Goal: Transaction & Acquisition: Purchase product/service

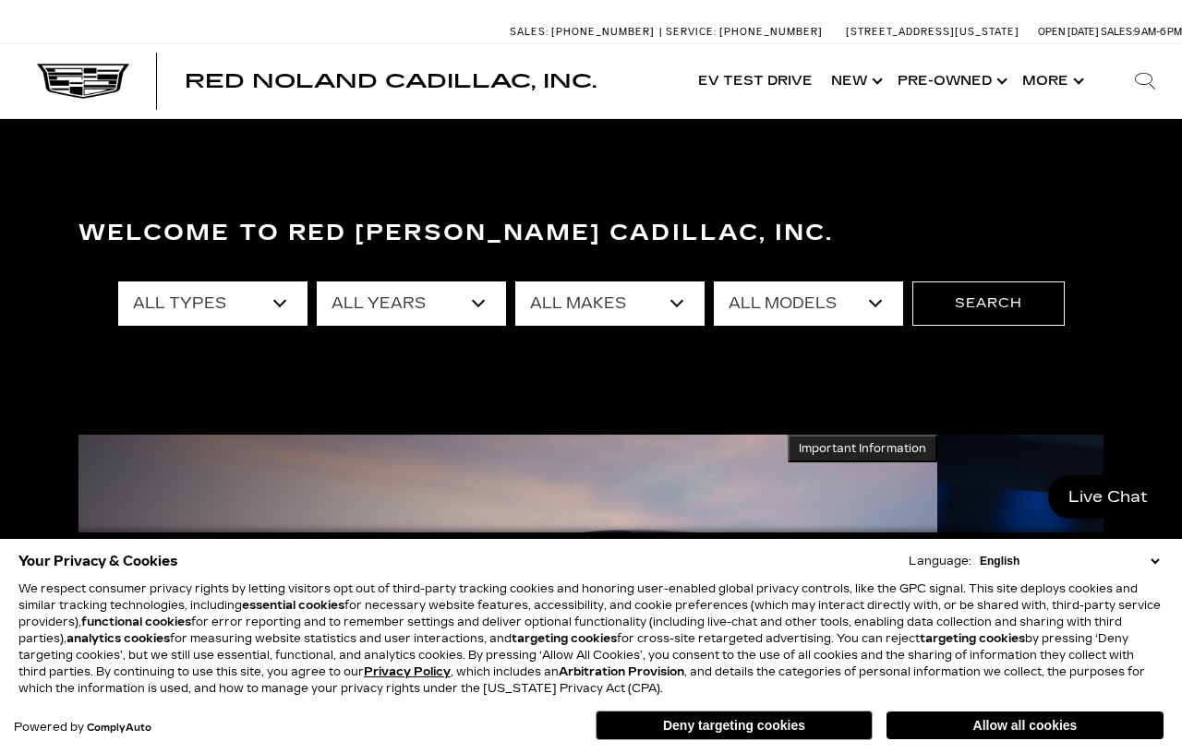
click at [775, 734] on button "Deny targeting cookies" at bounding box center [733, 726] width 277 height 30
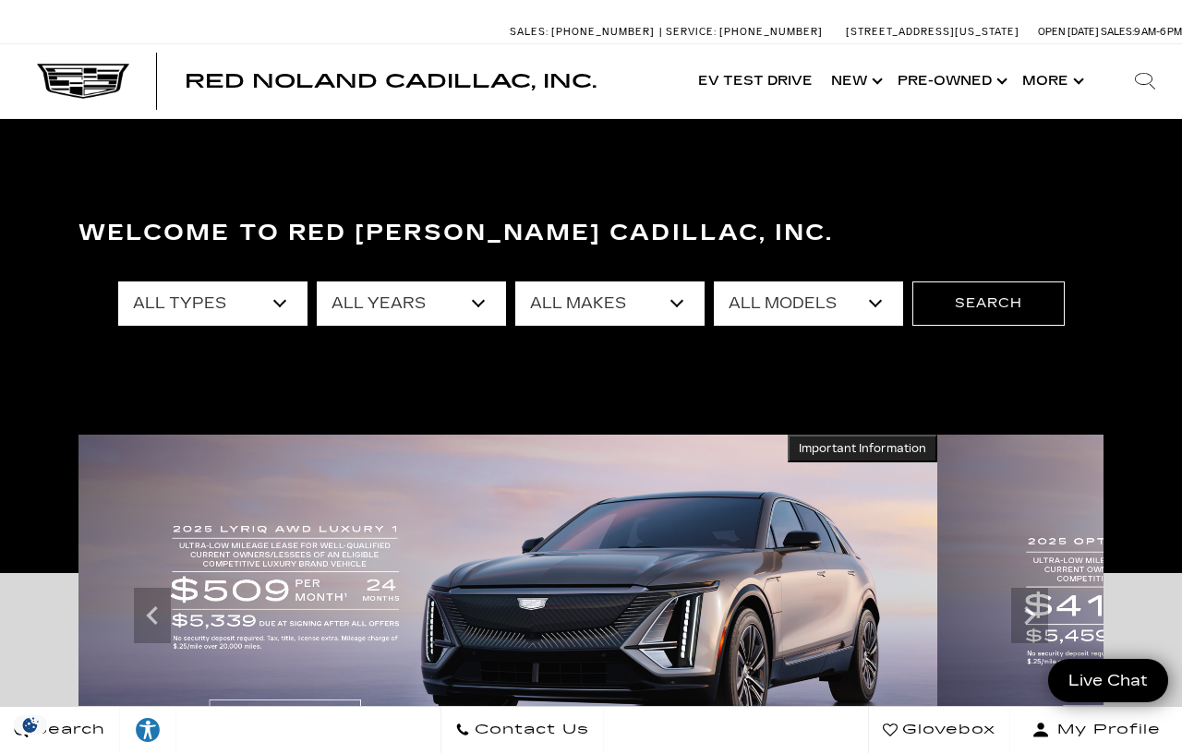
click at [885, 306] on select "All Models A4 Cherokee Colorado Crown Signia CT4 CT5 CT5-V DTS Enclave EQE Esca…" at bounding box center [808, 304] width 189 height 44
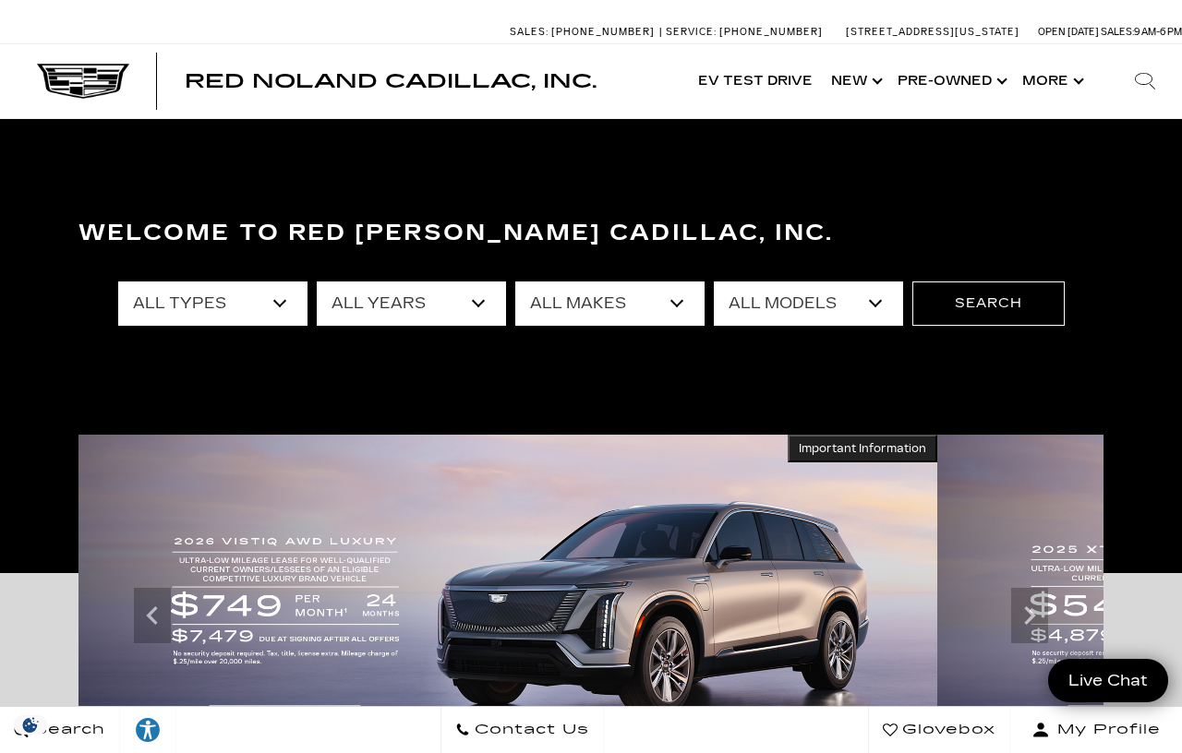
select select "LYRIQ"
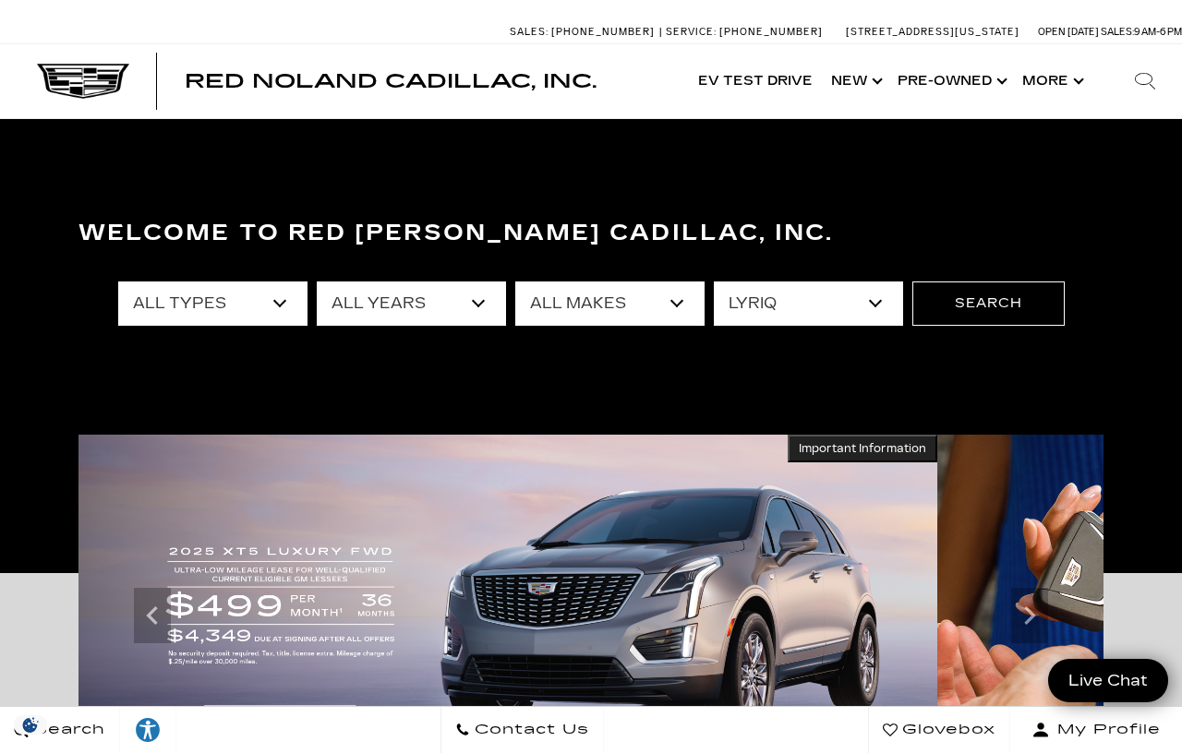
click at [1014, 304] on button "Search" at bounding box center [988, 304] width 152 height 44
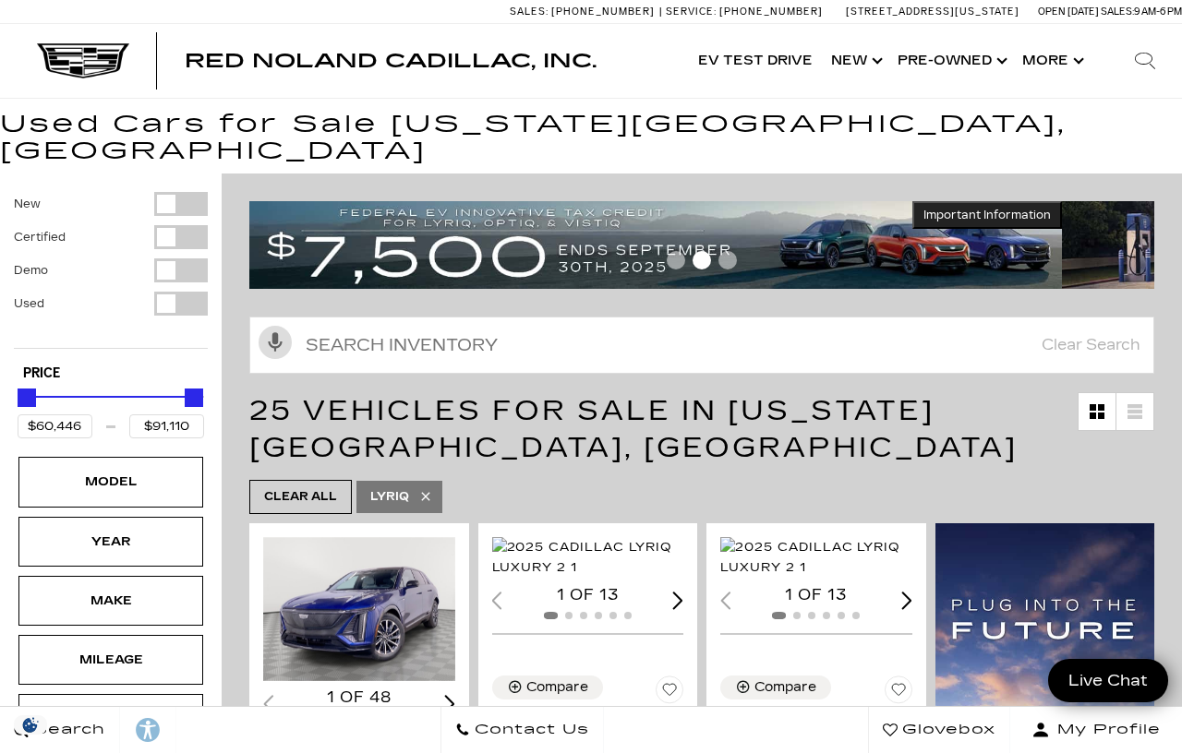
scroll to position [6, 0]
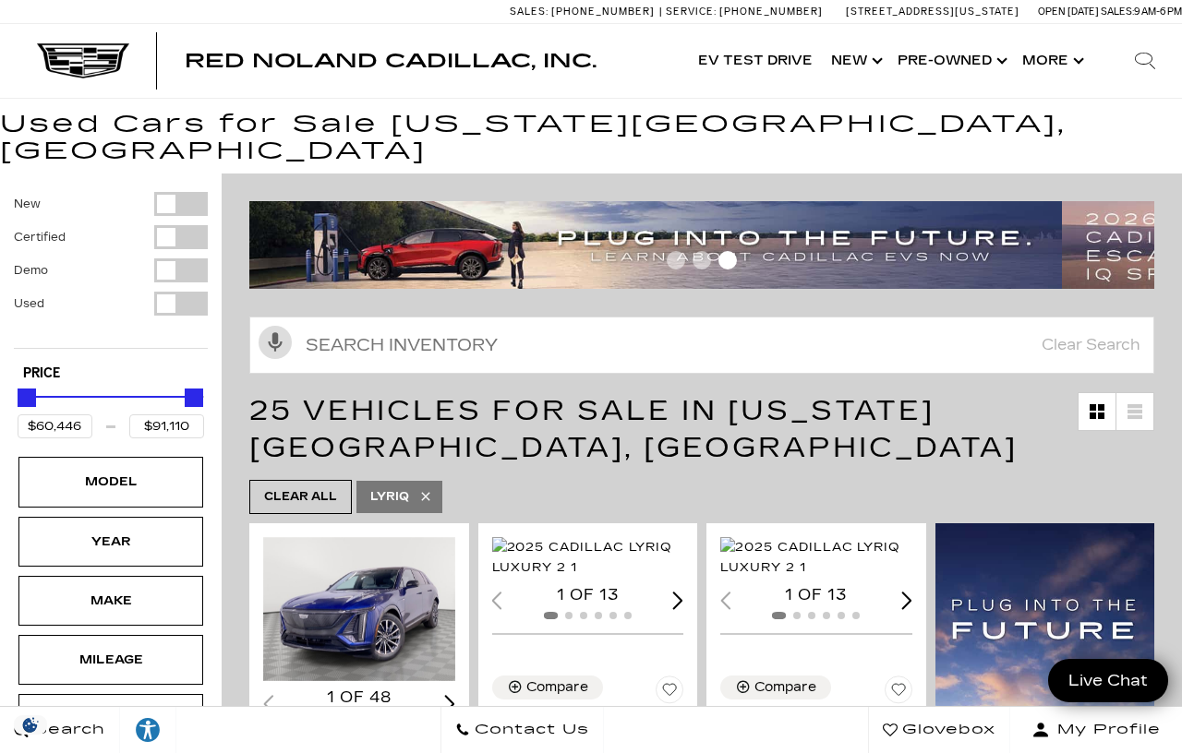
click at [187, 192] on div "Filter by Vehicle Type" at bounding box center [181, 204] width 54 height 24
click at [171, 192] on div "Filter by Vehicle Type" at bounding box center [181, 204] width 54 height 24
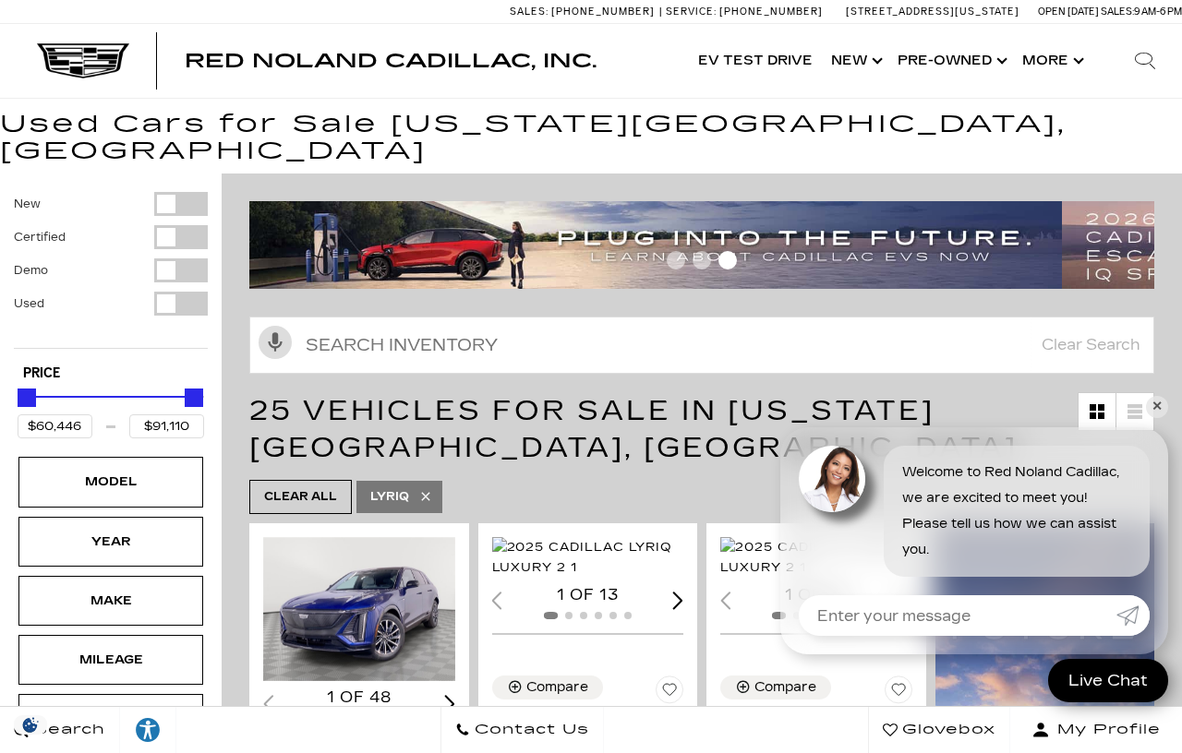
click at [181, 192] on div "Filter by Vehicle Type" at bounding box center [181, 204] width 54 height 24
click at [186, 192] on div "Filter by Vehicle Type" at bounding box center [181, 204] width 54 height 24
click at [175, 192] on div "Filter by Vehicle Type" at bounding box center [181, 204] width 54 height 24
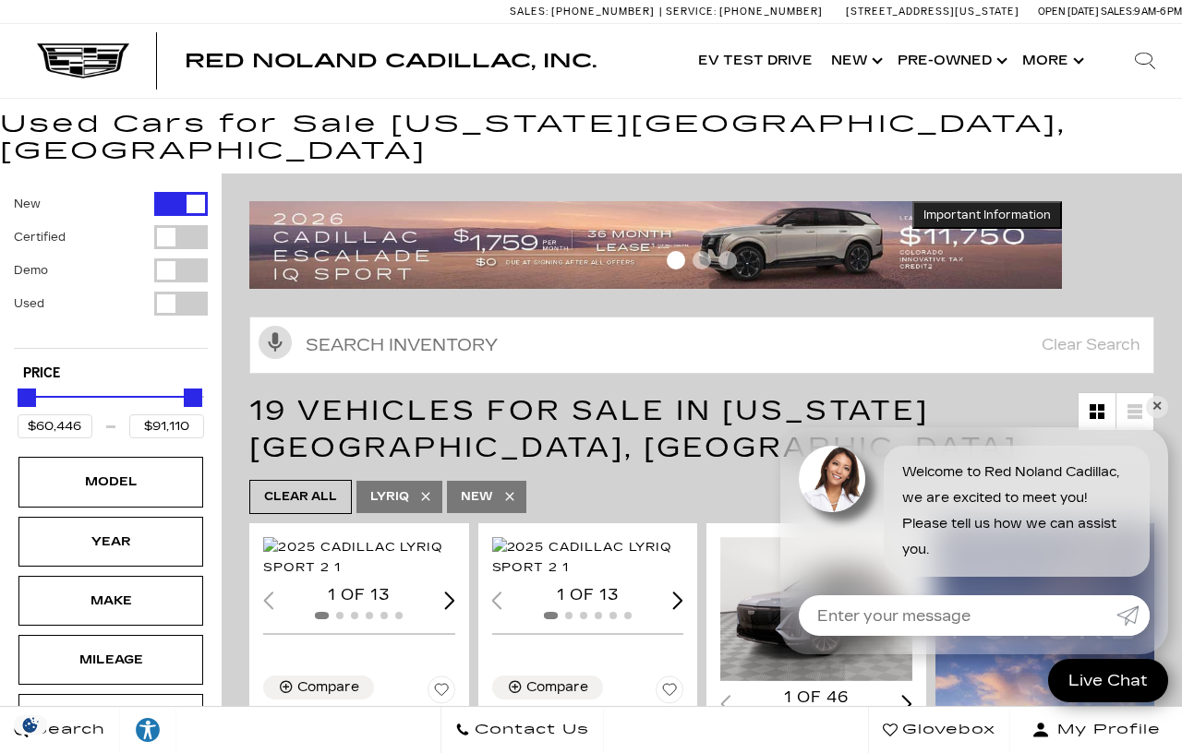
type input "$71,904"
click at [1165, 407] on link "✕" at bounding box center [1157, 407] width 22 height 22
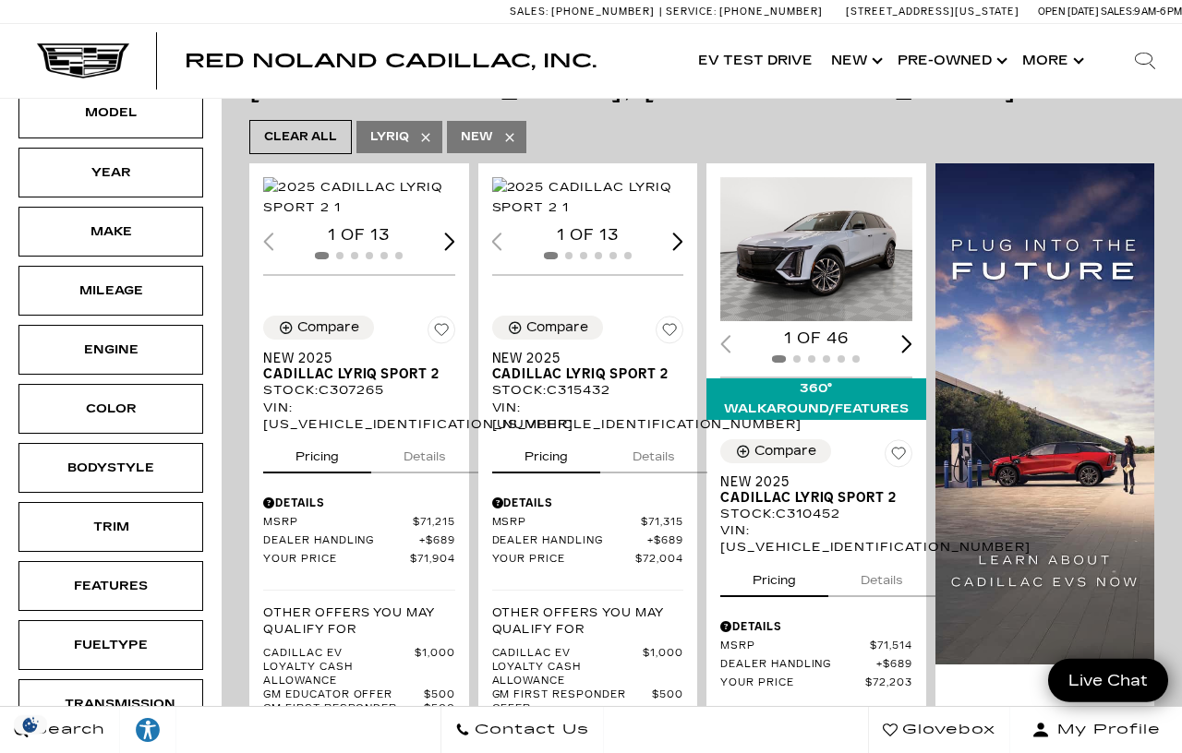
scroll to position [376, 0]
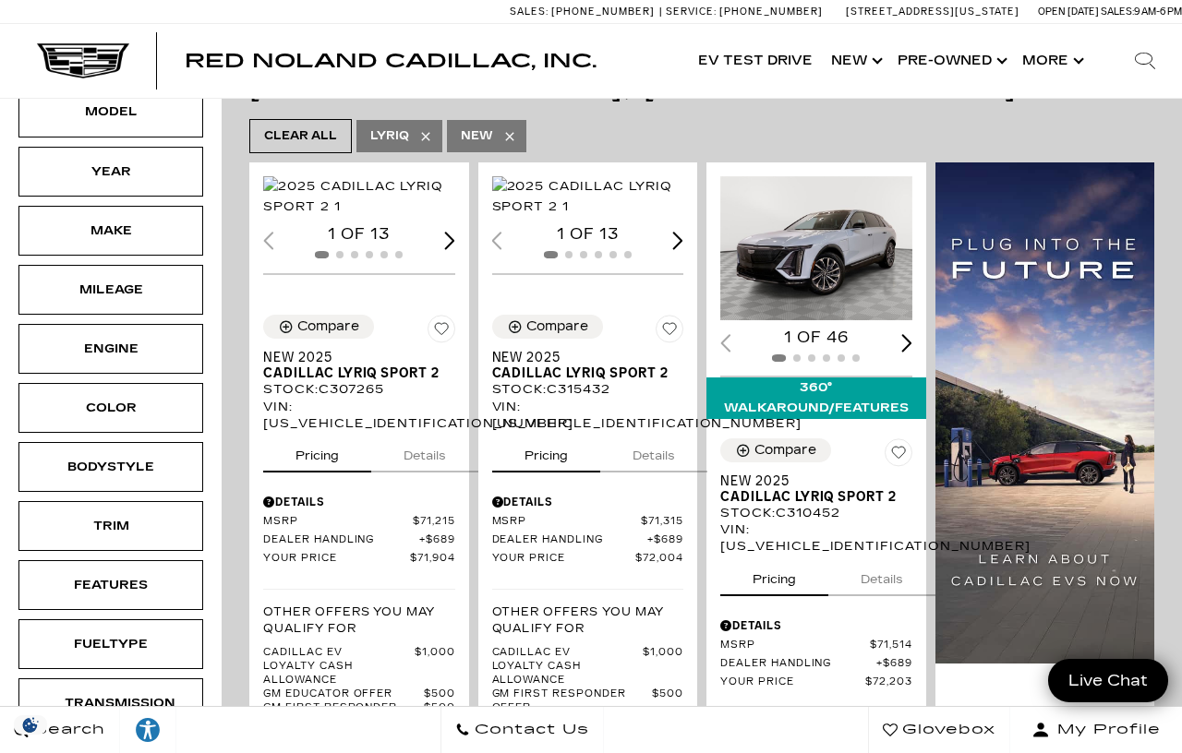
click at [810, 224] on img "1 / 2" at bounding box center [816, 248] width 192 height 144
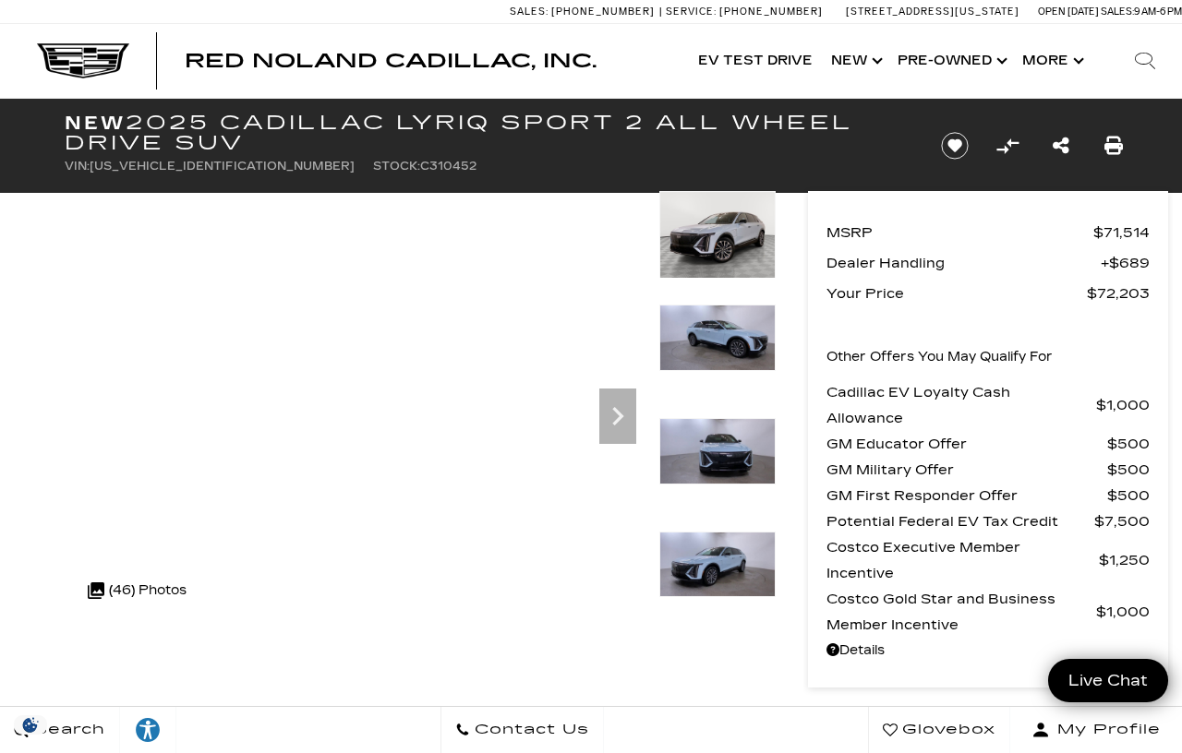
click at [618, 413] on icon "Next" at bounding box center [617, 416] width 11 height 18
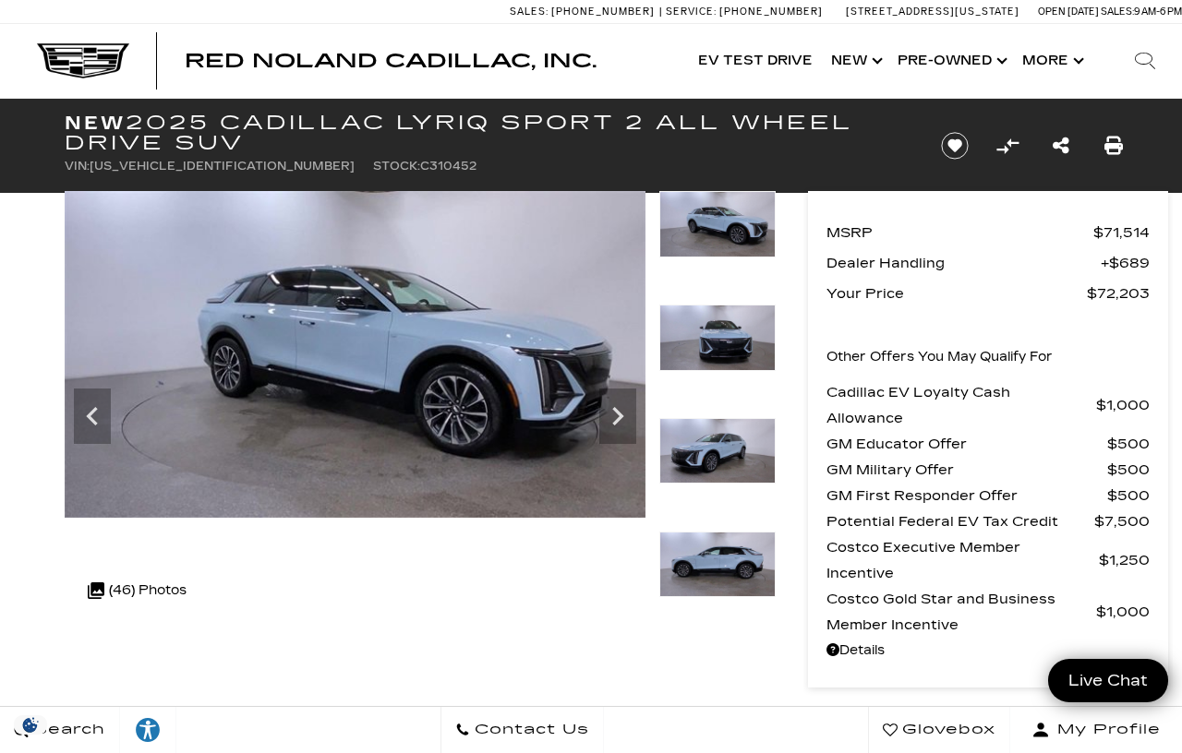
click at [621, 404] on icon "Next" at bounding box center [617, 416] width 37 height 37
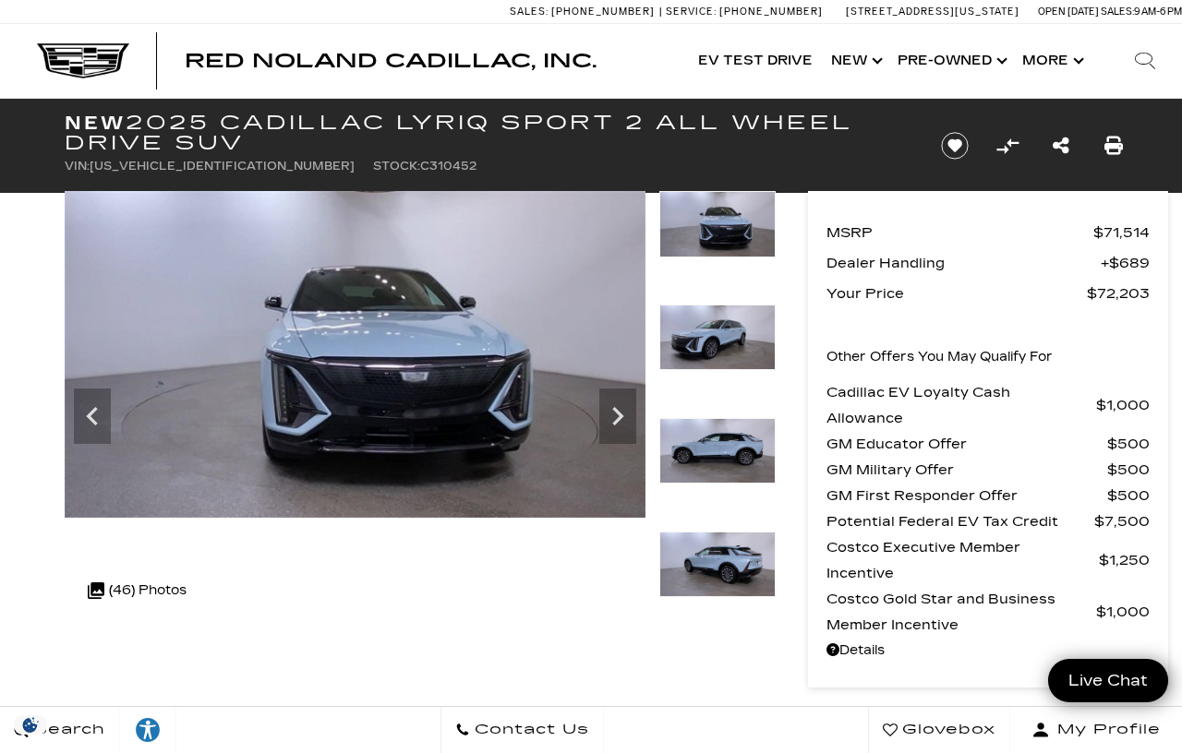
click at [614, 408] on icon "Next" at bounding box center [617, 416] width 11 height 18
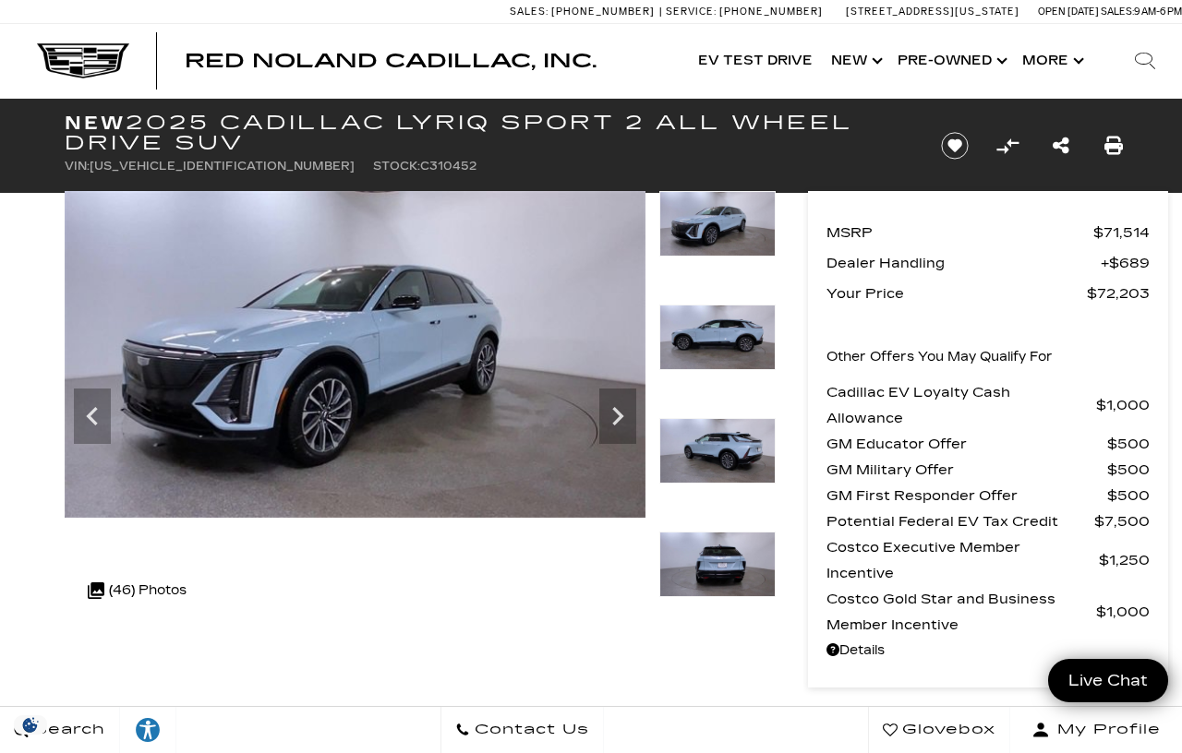
click at [616, 414] on icon "Next" at bounding box center [617, 416] width 37 height 37
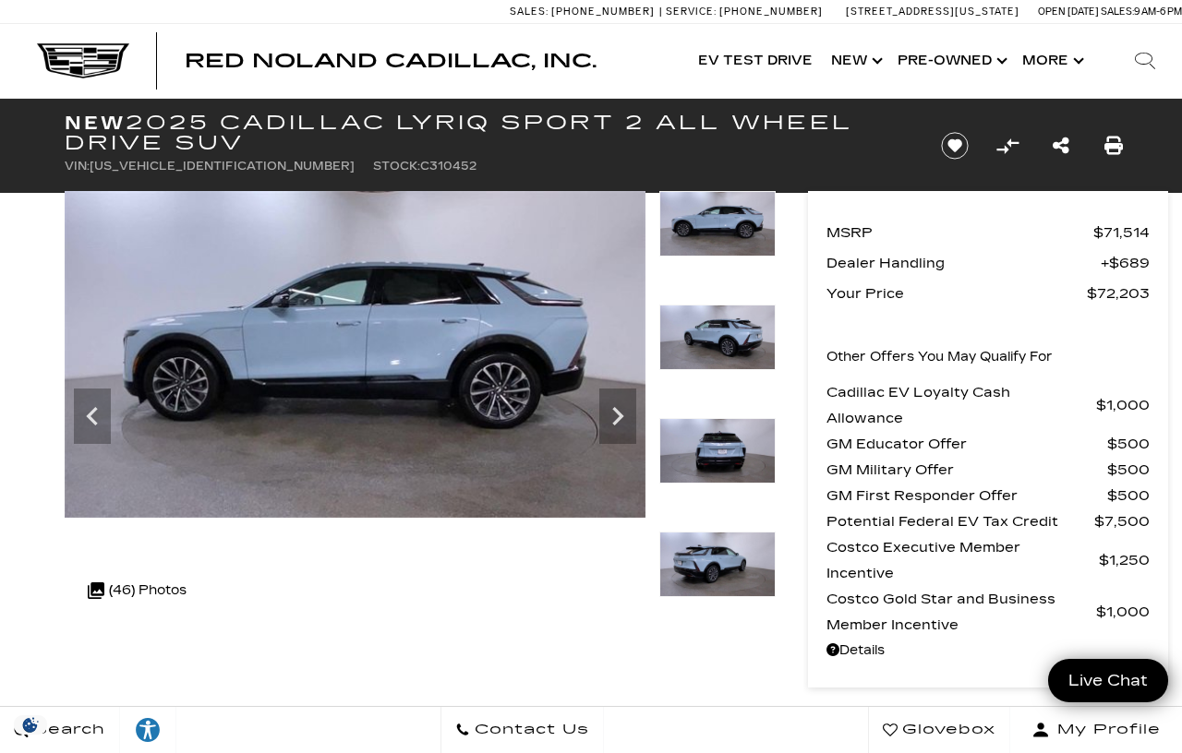
click at [612, 406] on icon "Next" at bounding box center [617, 416] width 37 height 37
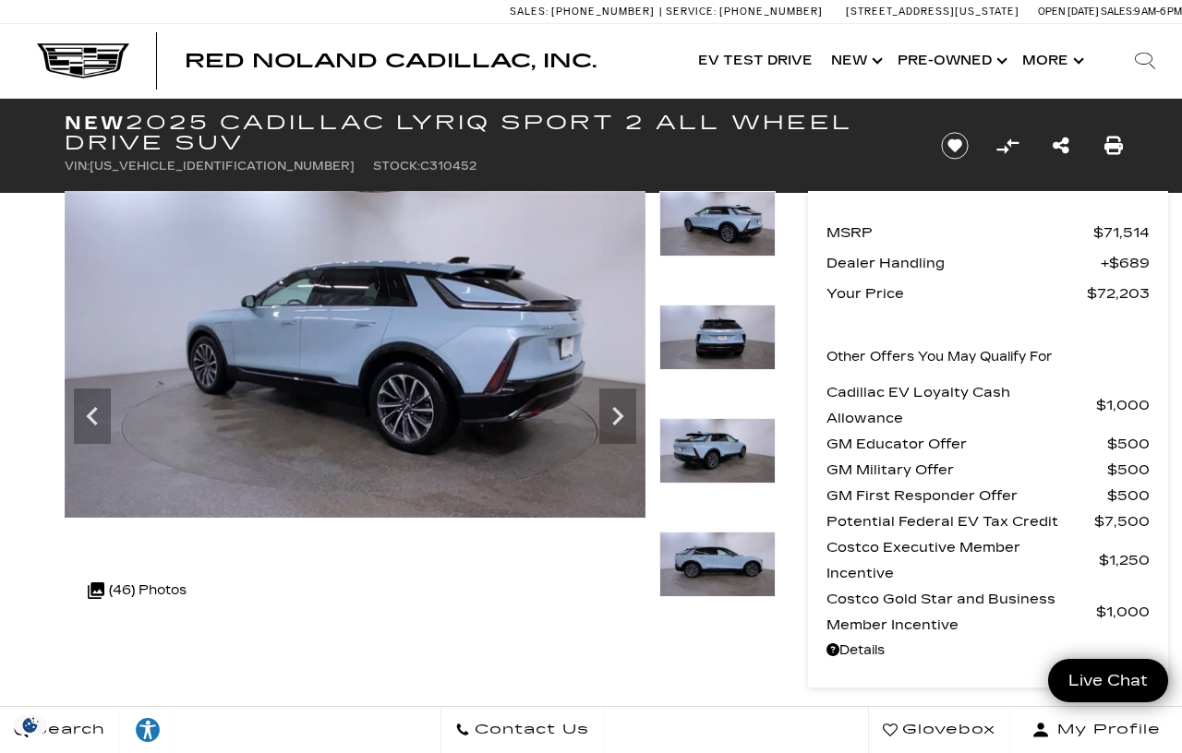
click at [614, 413] on icon "Next" at bounding box center [617, 416] width 37 height 37
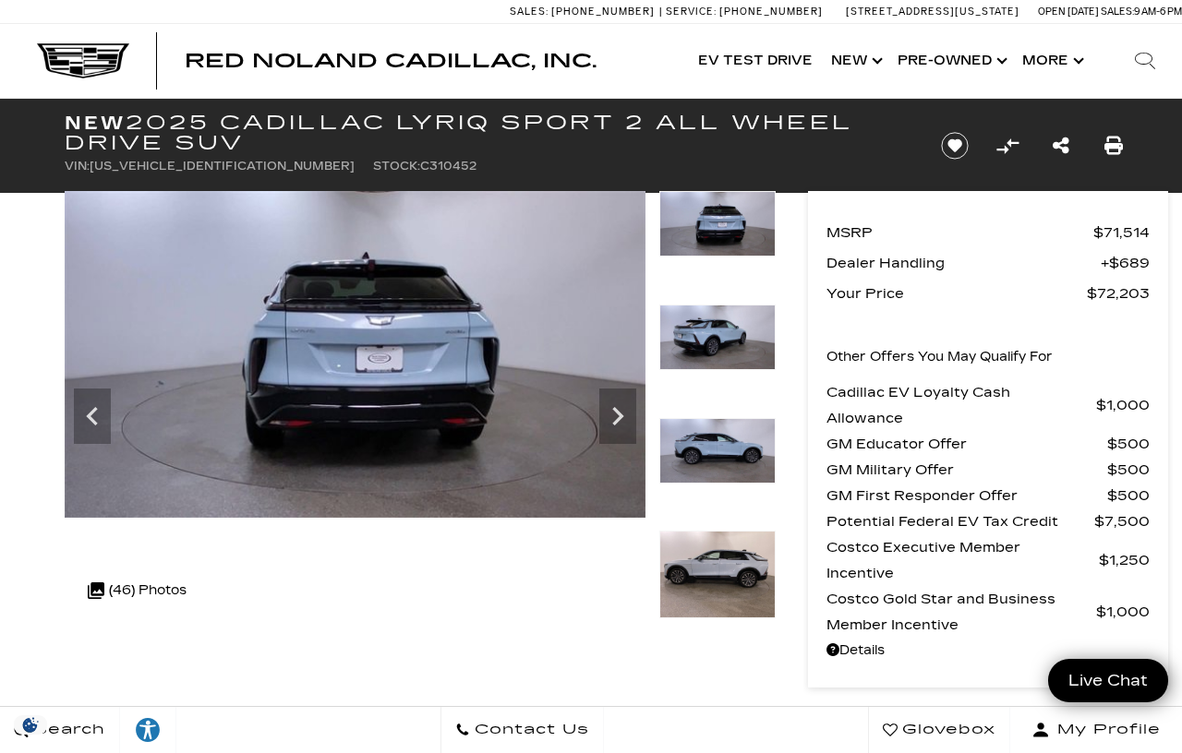
click at [616, 405] on icon "Next" at bounding box center [617, 416] width 37 height 37
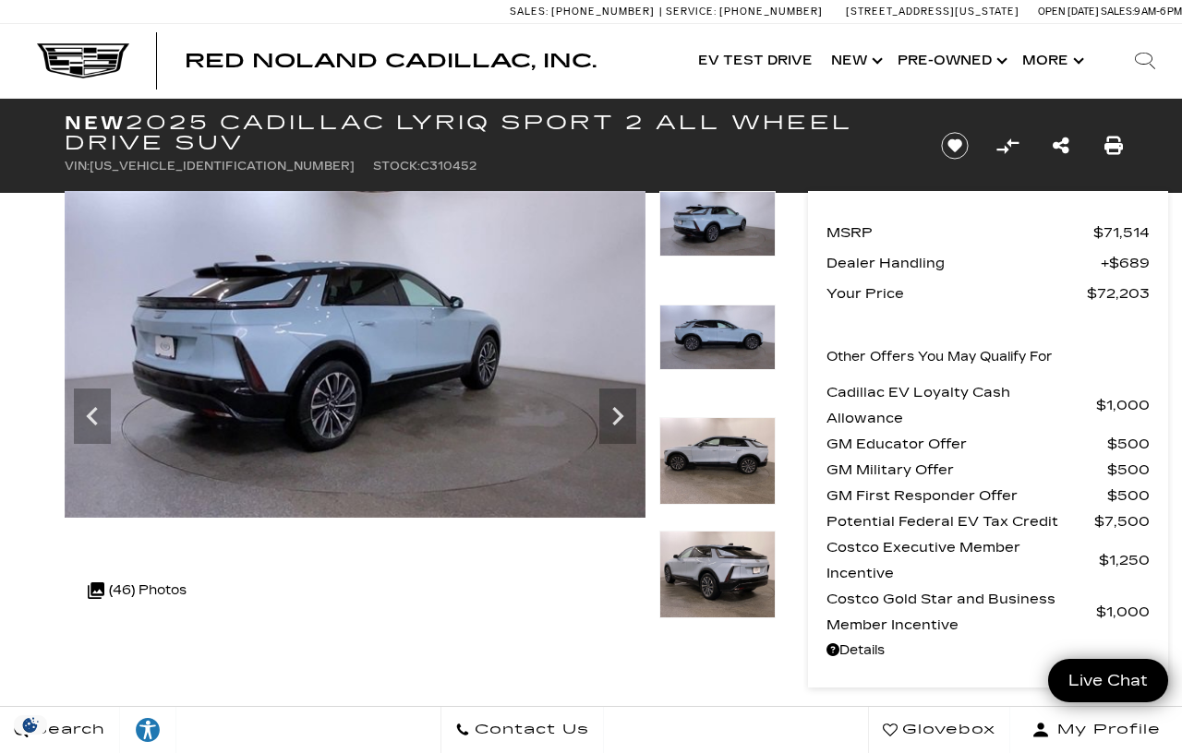
click at [616, 415] on icon "Next" at bounding box center [617, 416] width 37 height 37
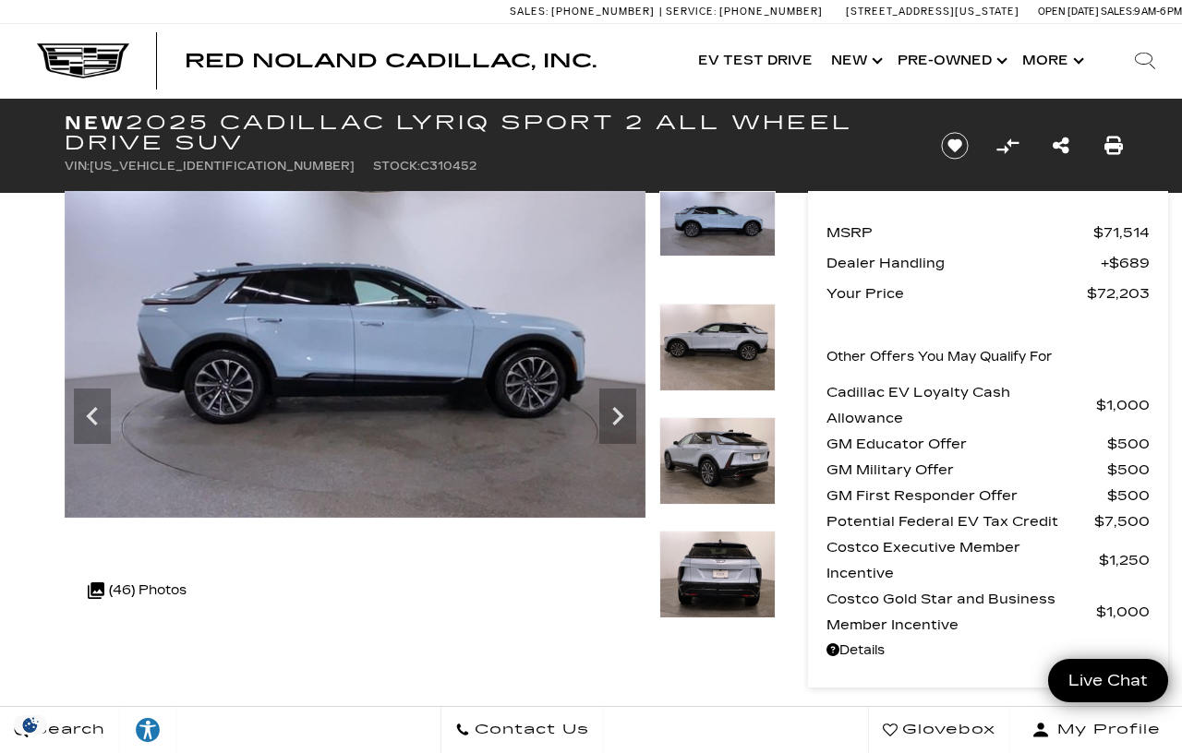
click at [617, 412] on icon "Next" at bounding box center [617, 416] width 11 height 18
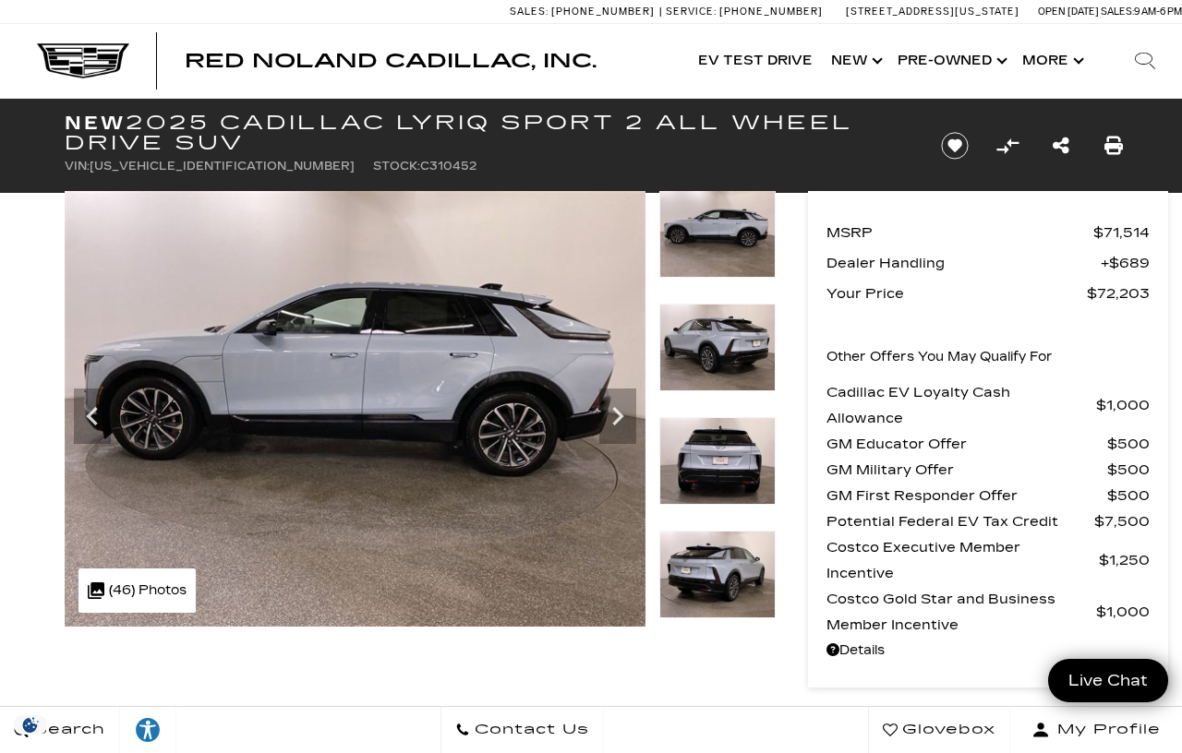
click at [616, 413] on icon "Next" at bounding box center [617, 416] width 37 height 37
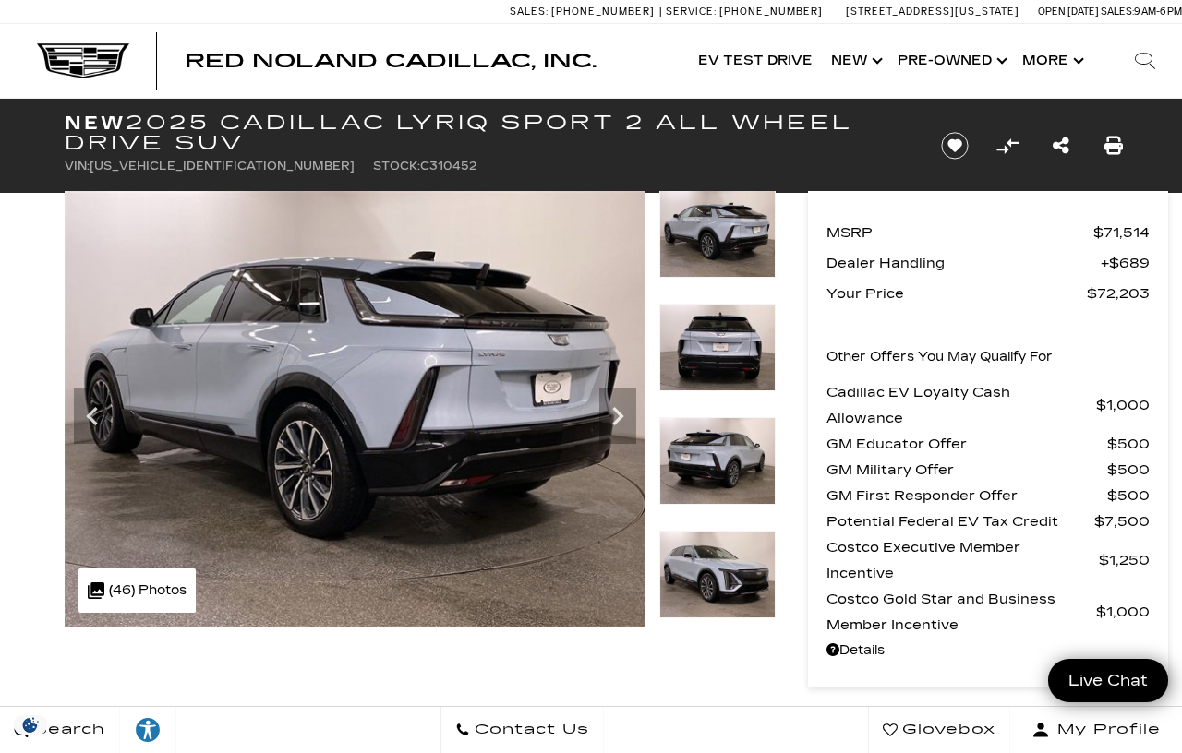
click at [618, 409] on icon "Next" at bounding box center [617, 416] width 37 height 37
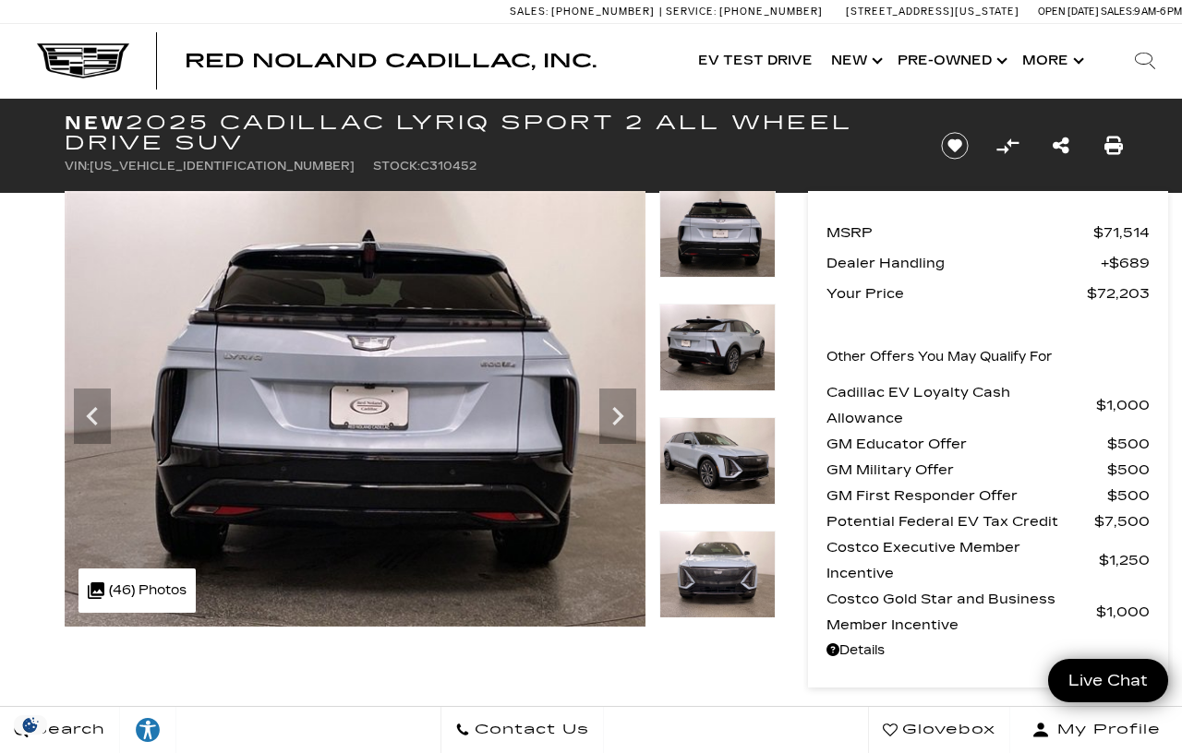
click at [610, 411] on icon "Next" at bounding box center [617, 416] width 37 height 37
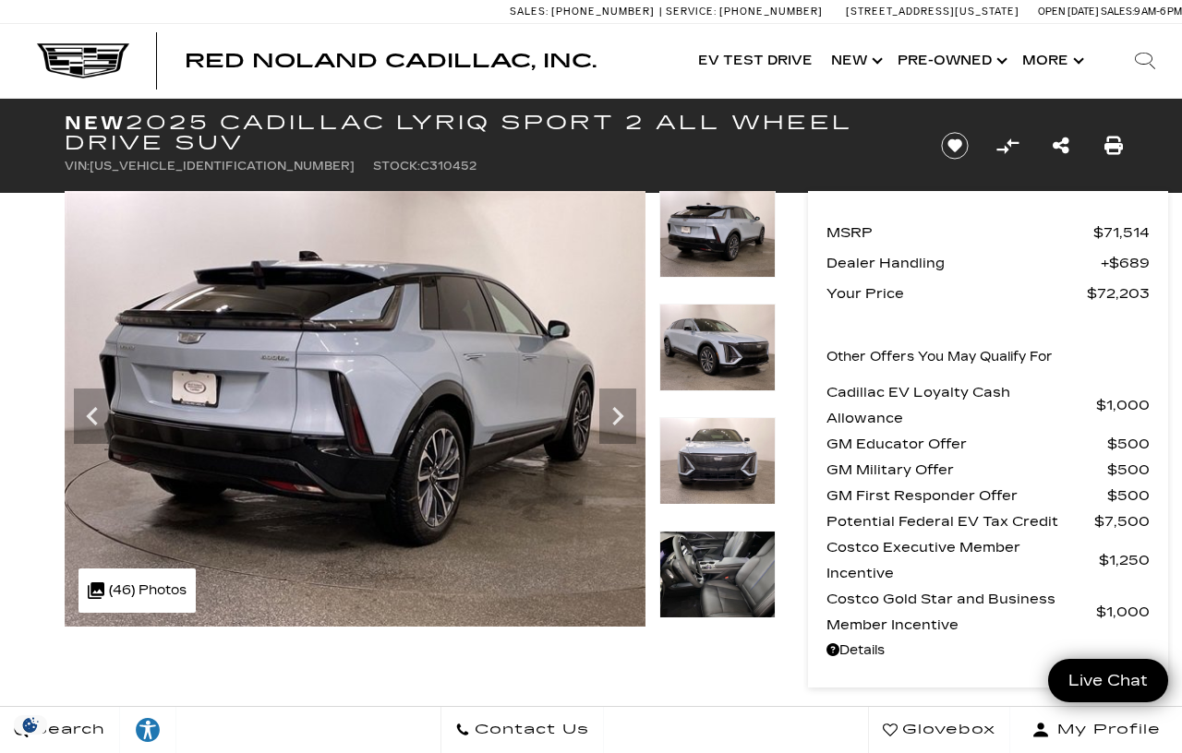
click at [615, 413] on icon "Next" at bounding box center [617, 416] width 37 height 37
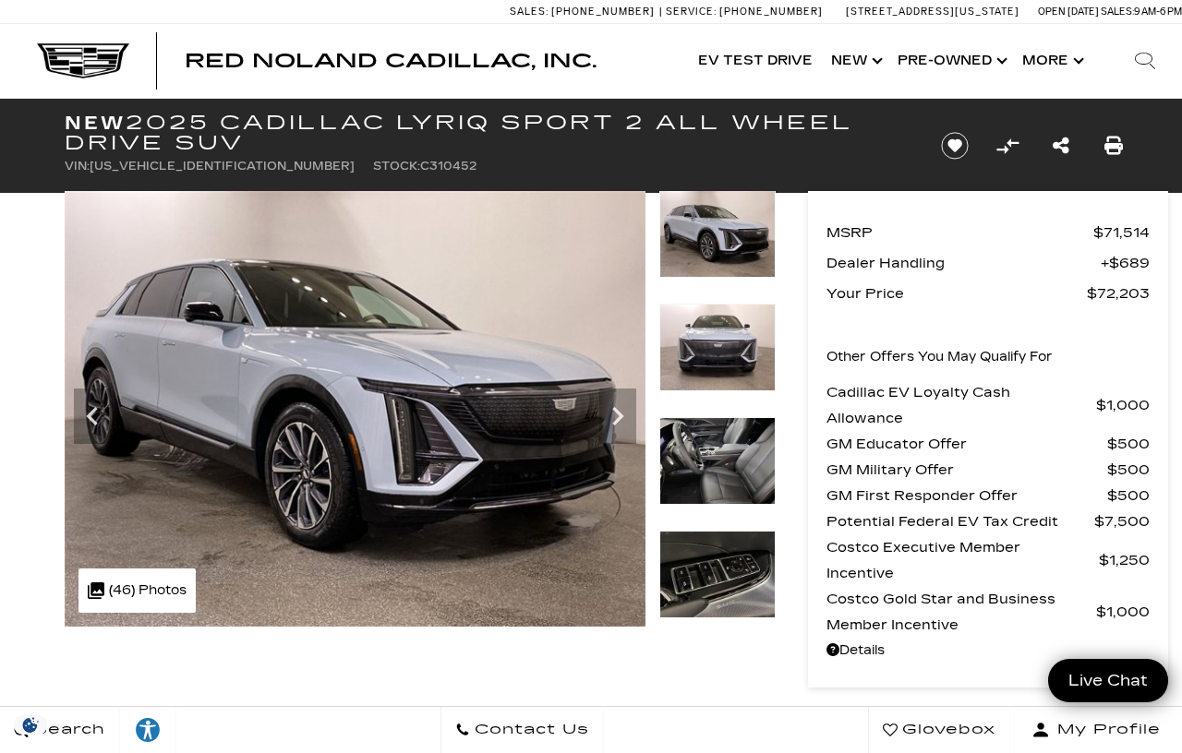
click at [613, 404] on icon "Next" at bounding box center [617, 416] width 37 height 37
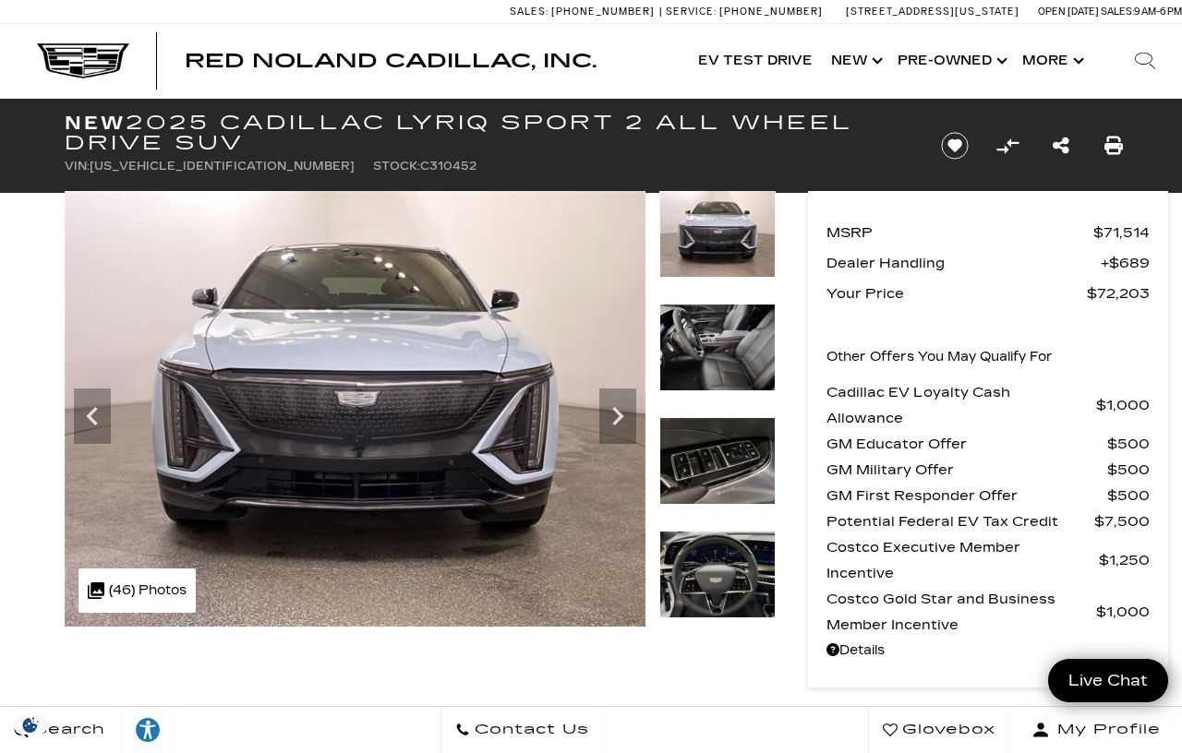
click at [613, 405] on icon "Next" at bounding box center [617, 416] width 37 height 37
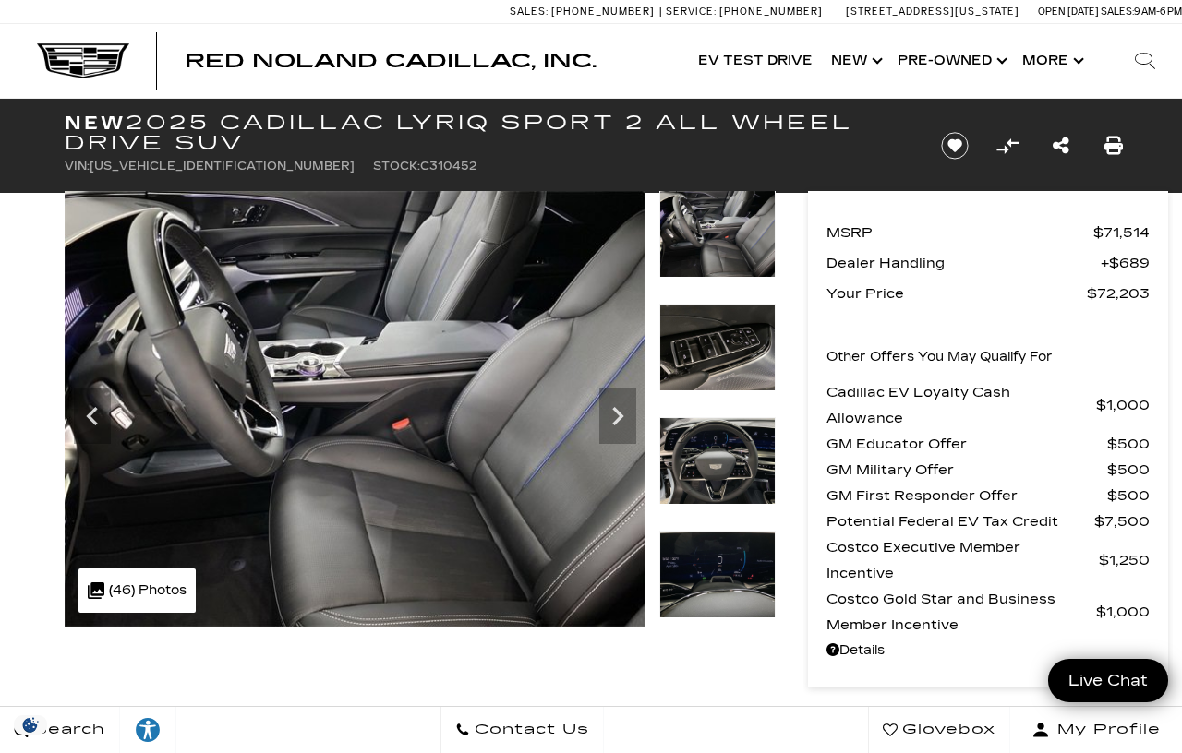
click at [614, 409] on icon "Next" at bounding box center [617, 416] width 11 height 18
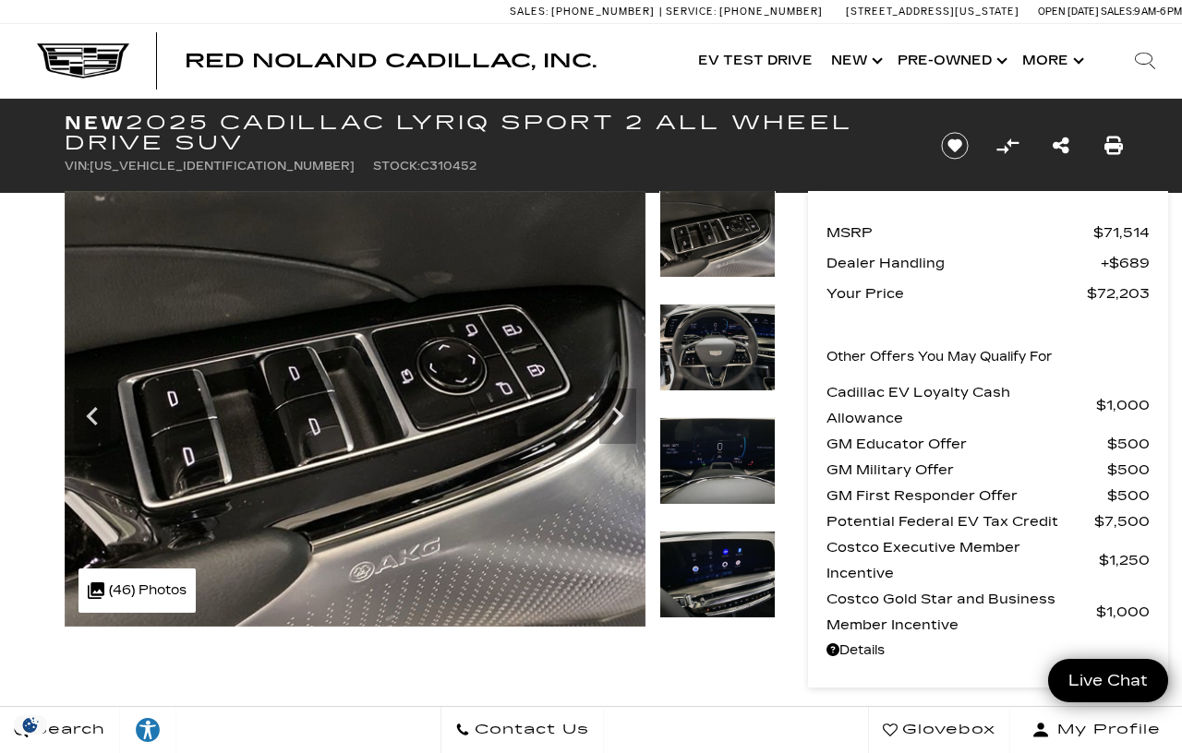
click at [611, 415] on icon "Next" at bounding box center [617, 416] width 37 height 37
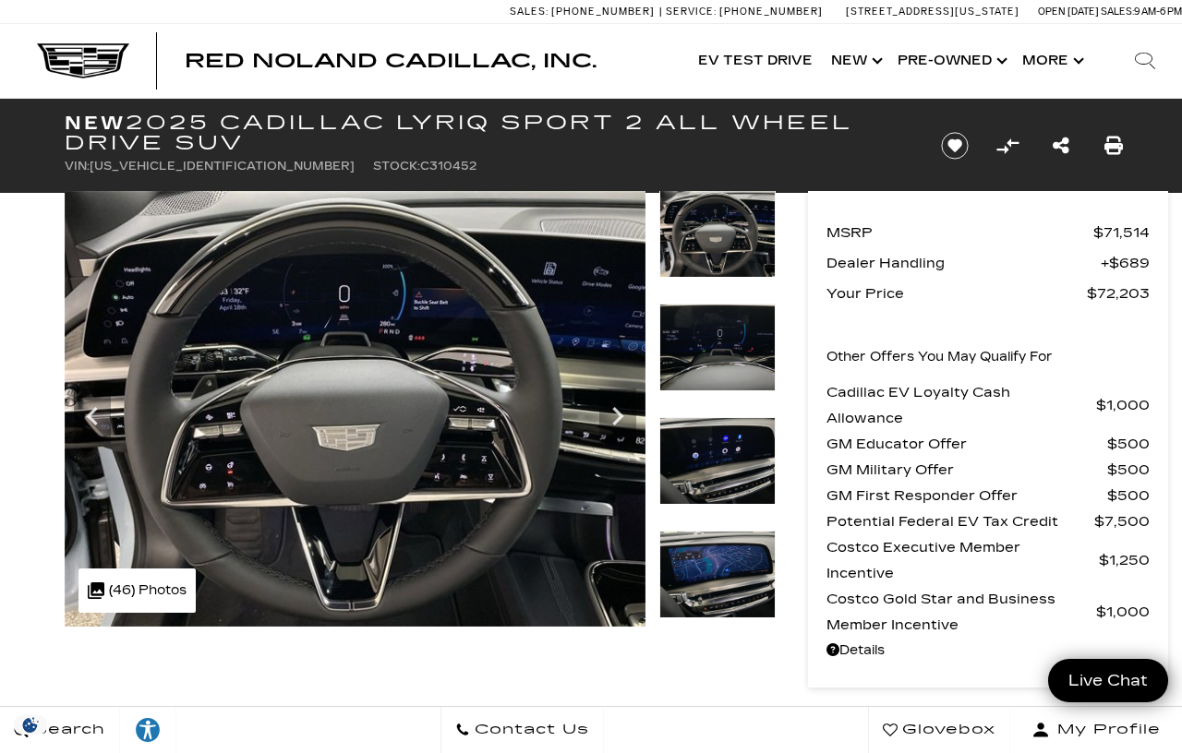
click at [618, 414] on icon "Next" at bounding box center [617, 416] width 11 height 18
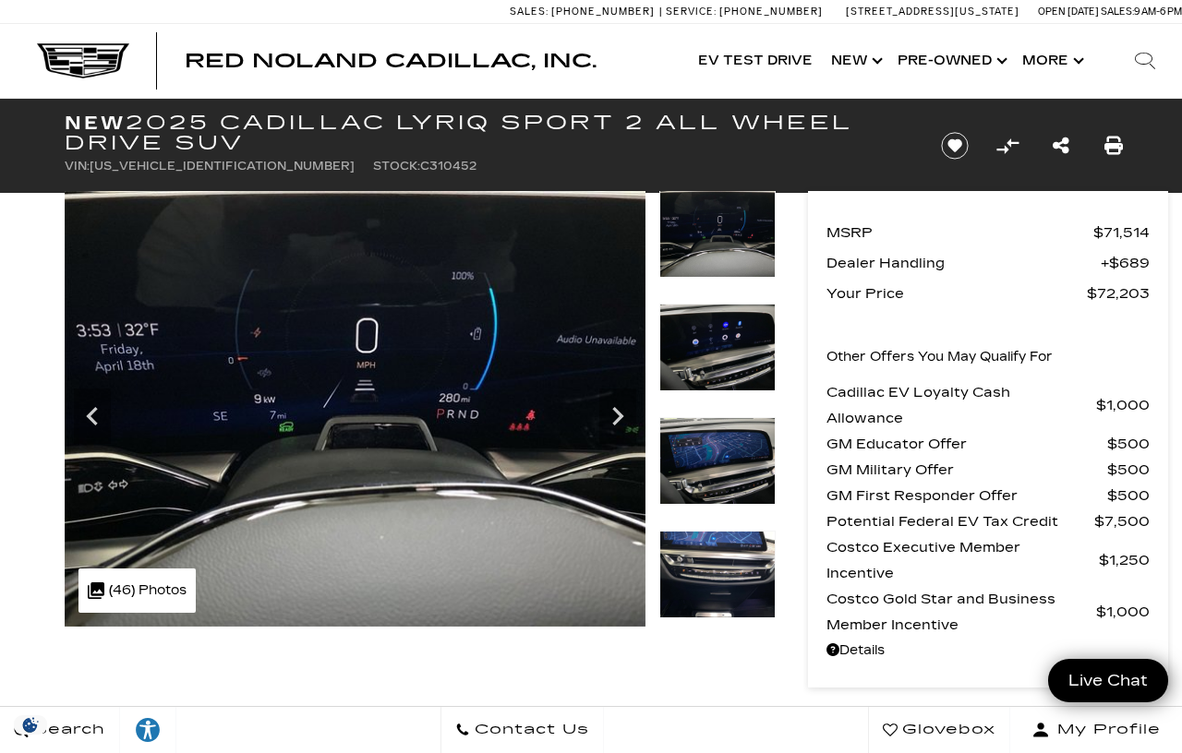
click at [610, 416] on icon "Next" at bounding box center [617, 416] width 37 height 37
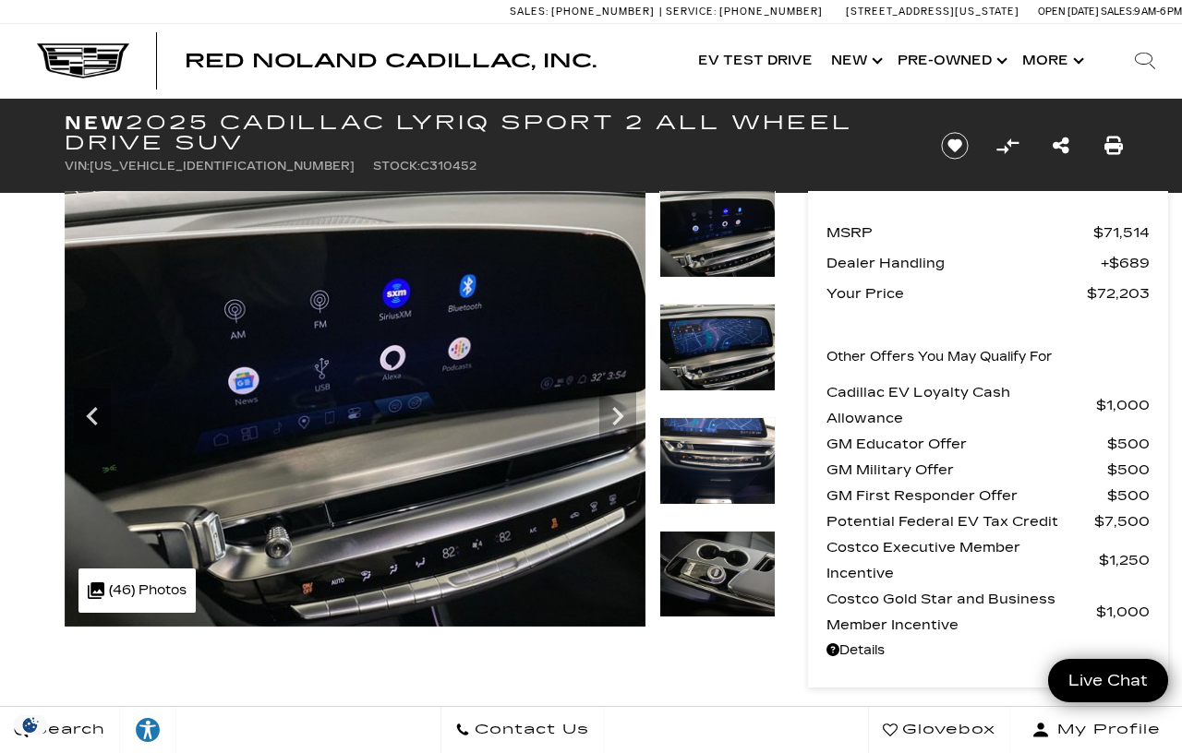
click at [618, 416] on icon "Next" at bounding box center [617, 416] width 37 height 37
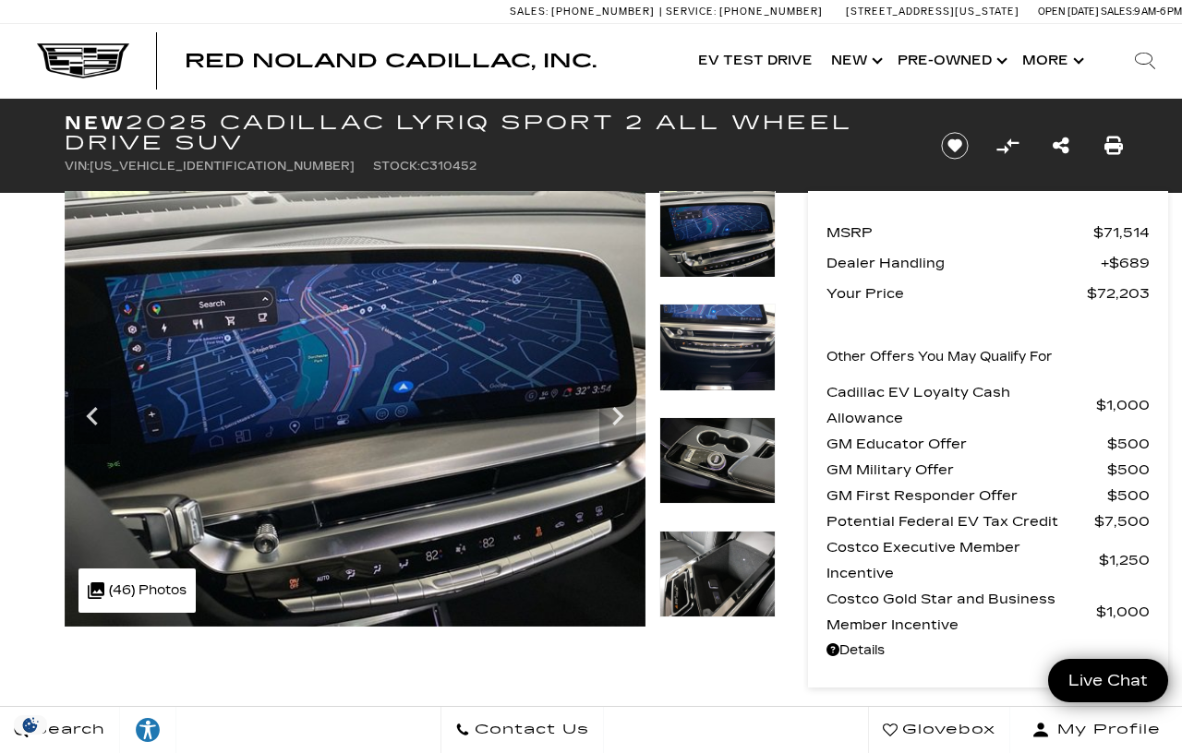
click at [606, 410] on icon "Next" at bounding box center [617, 416] width 37 height 37
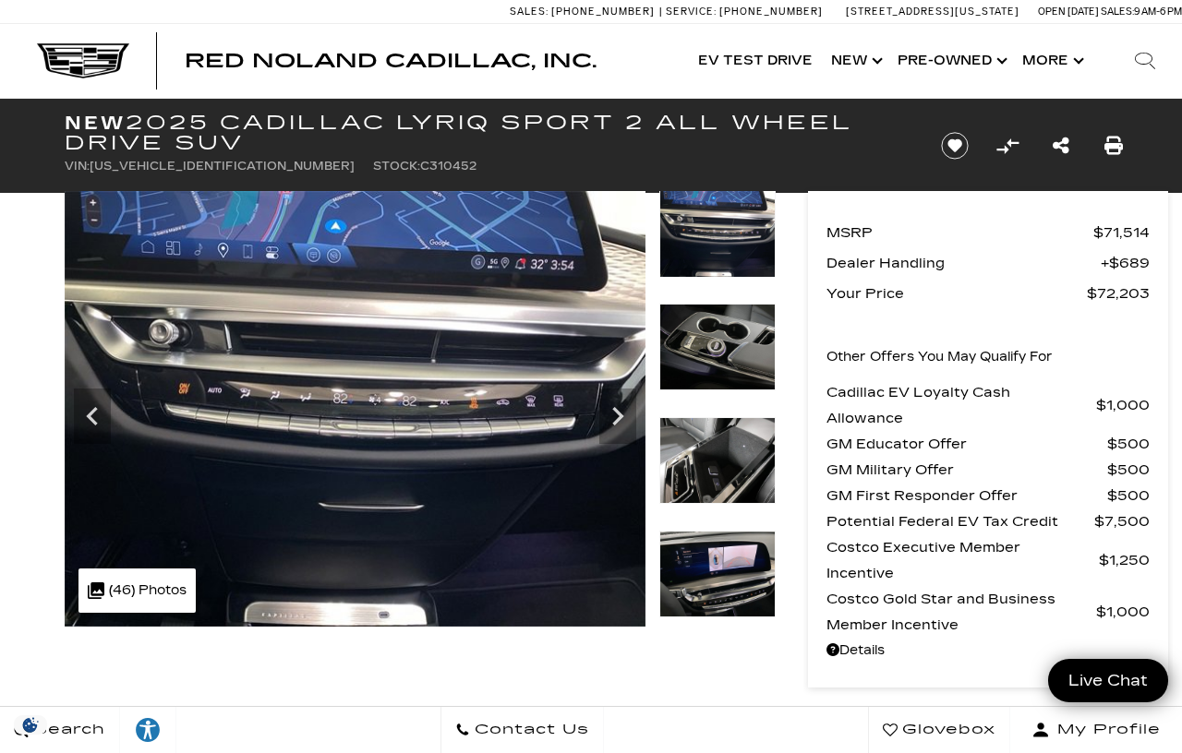
click at [616, 411] on icon "Next" at bounding box center [617, 416] width 11 height 18
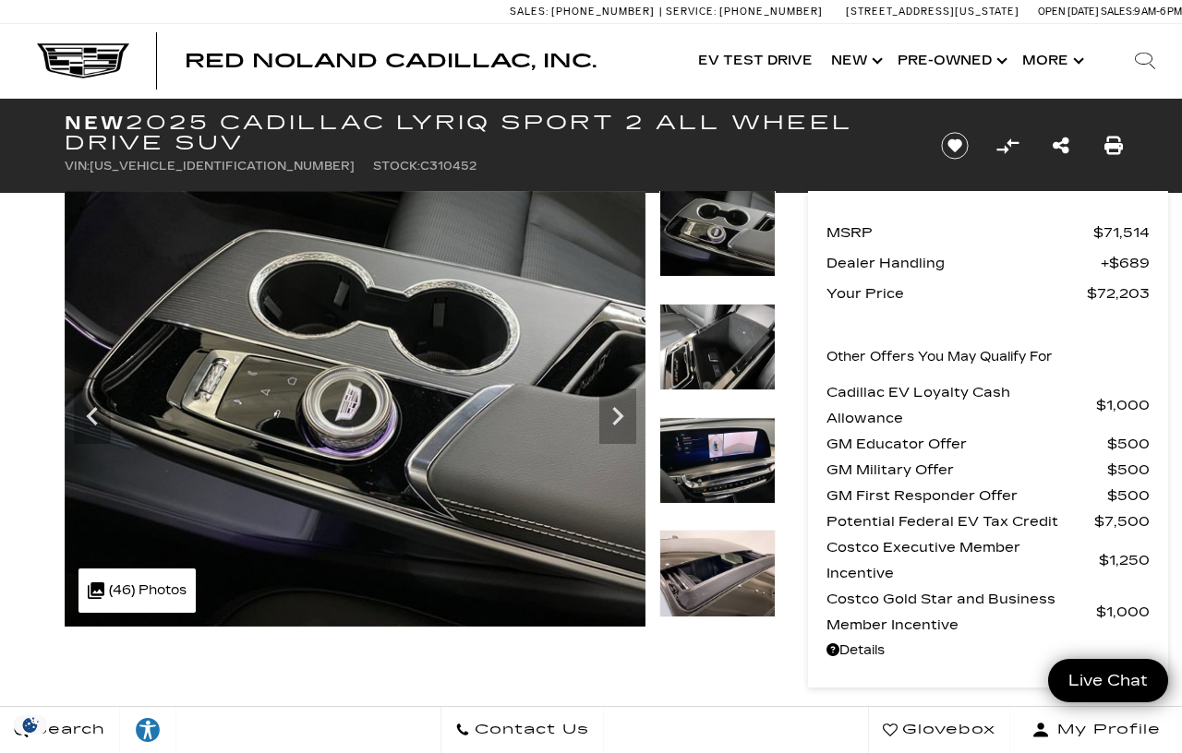
click at [616, 413] on icon "Next" at bounding box center [617, 416] width 37 height 37
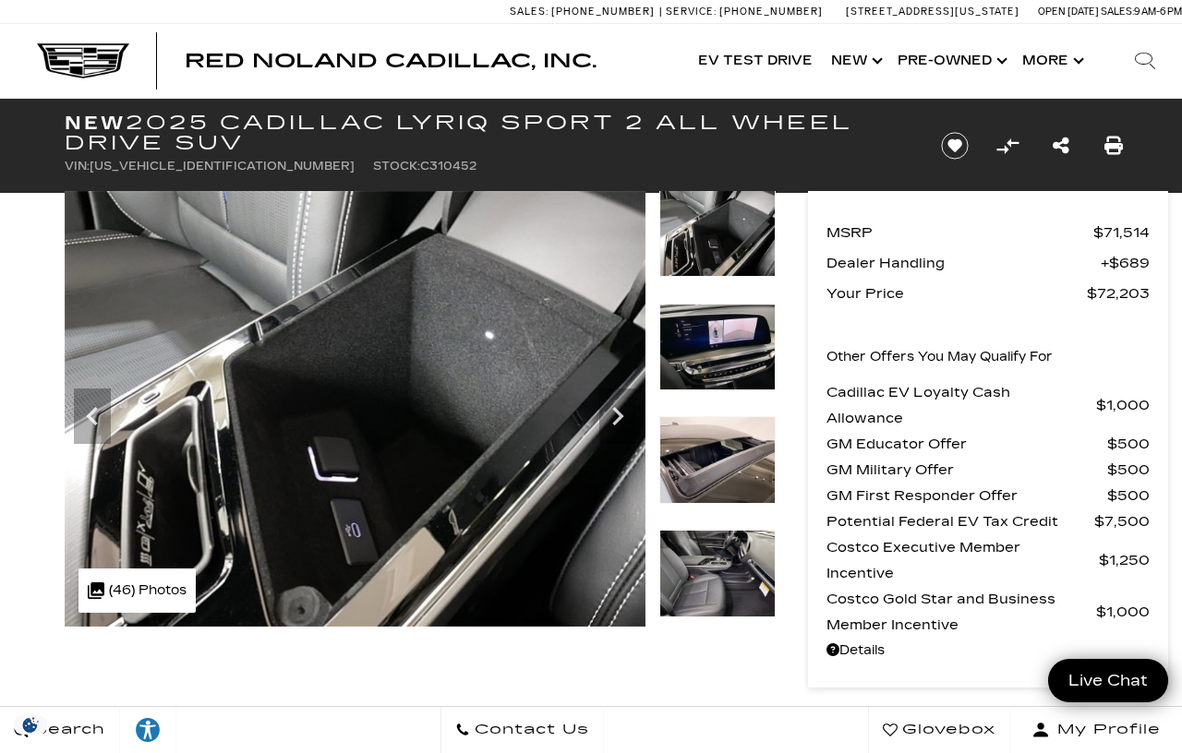
click at [617, 415] on icon "Next" at bounding box center [617, 416] width 37 height 37
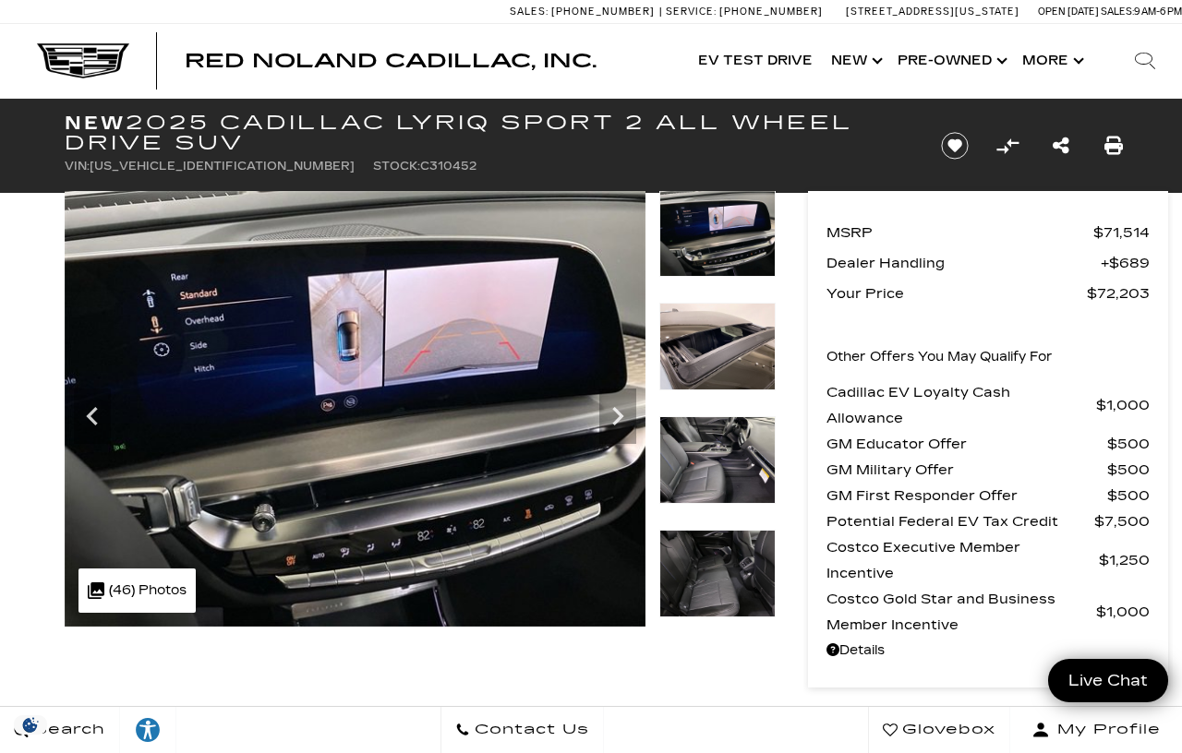
click at [616, 410] on icon "Next" at bounding box center [617, 416] width 11 height 18
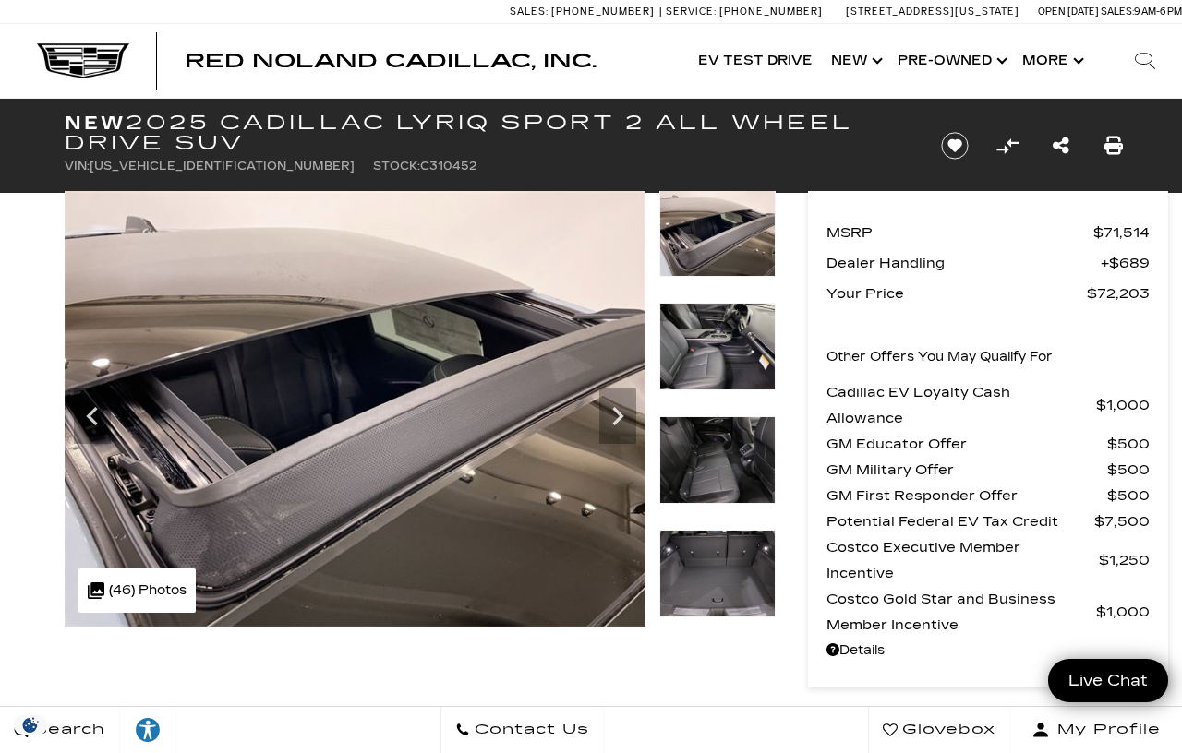
click at [617, 409] on icon "Next" at bounding box center [617, 416] width 37 height 37
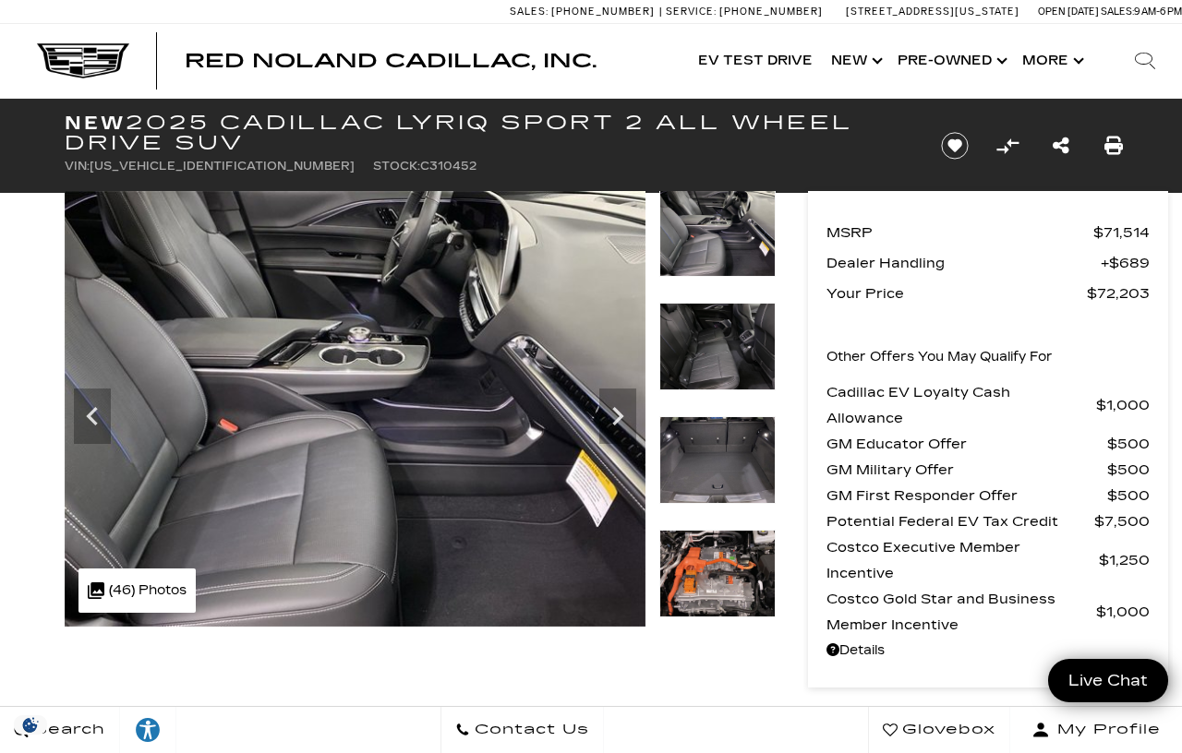
click at [618, 411] on icon "Next" at bounding box center [617, 416] width 37 height 37
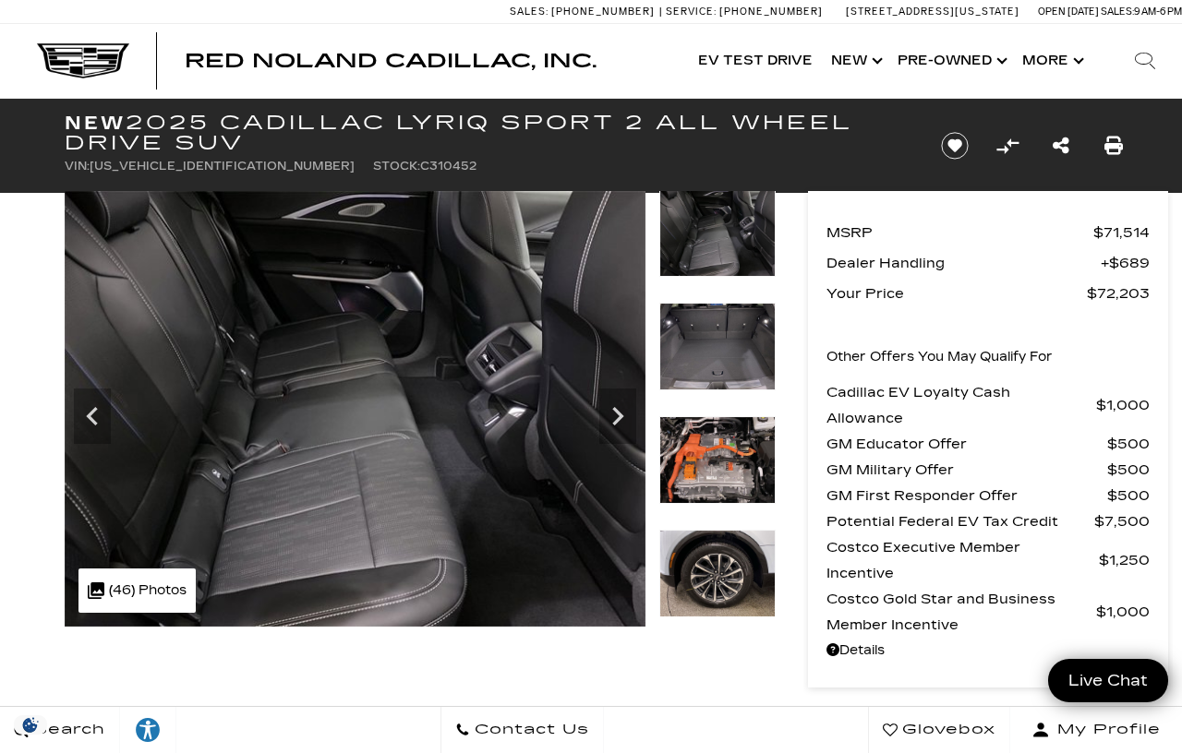
click at [613, 411] on icon "Next" at bounding box center [617, 416] width 37 height 37
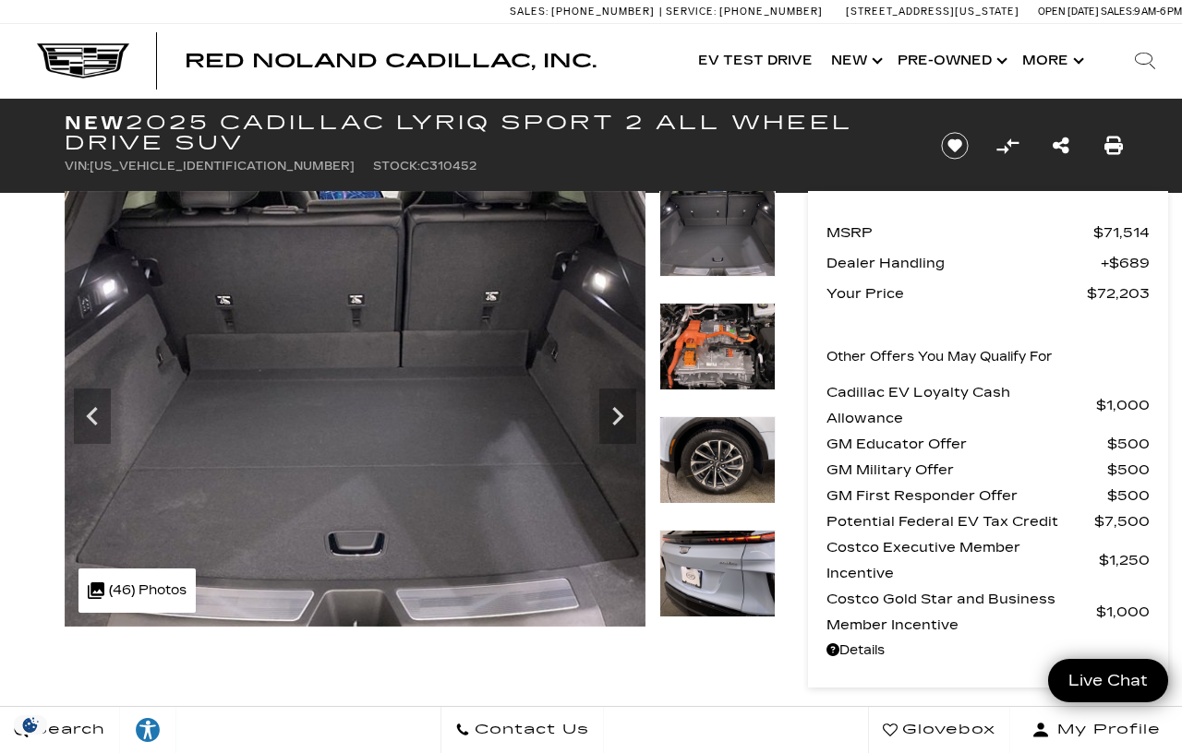
click at [609, 406] on icon "Next" at bounding box center [617, 416] width 37 height 37
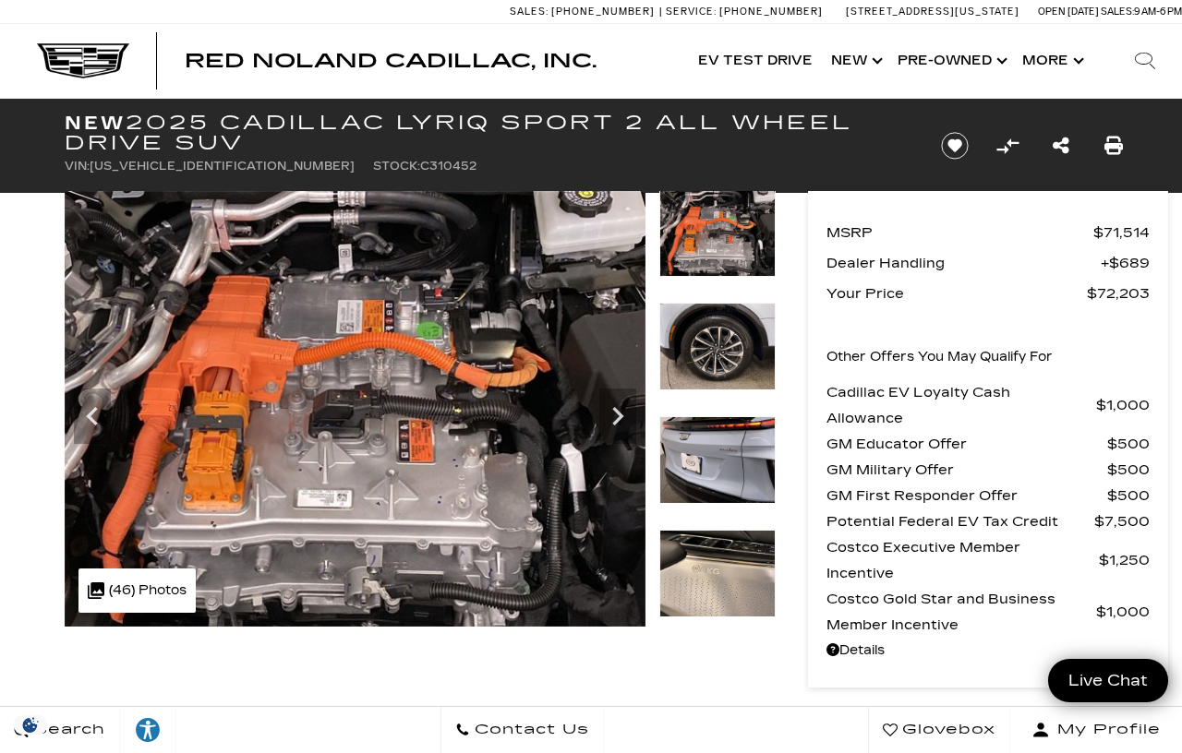
click at [617, 404] on icon "Next" at bounding box center [617, 416] width 37 height 37
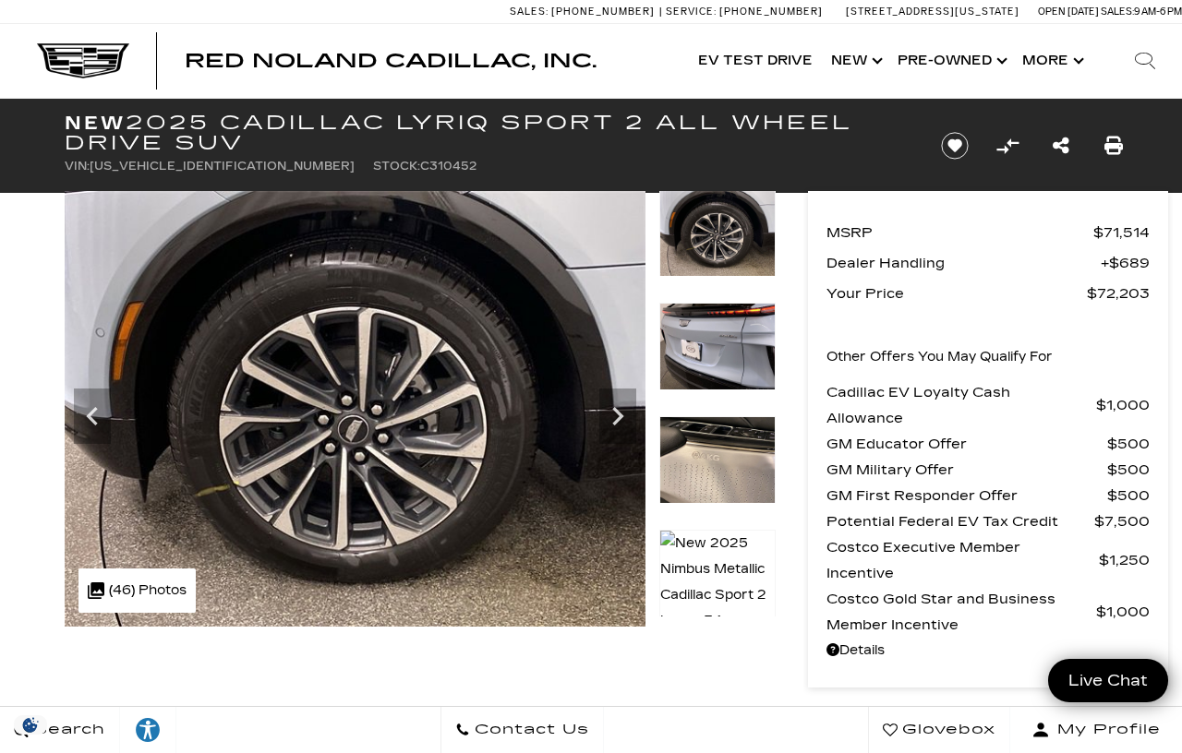
click at [617, 406] on icon "Next" at bounding box center [617, 416] width 37 height 37
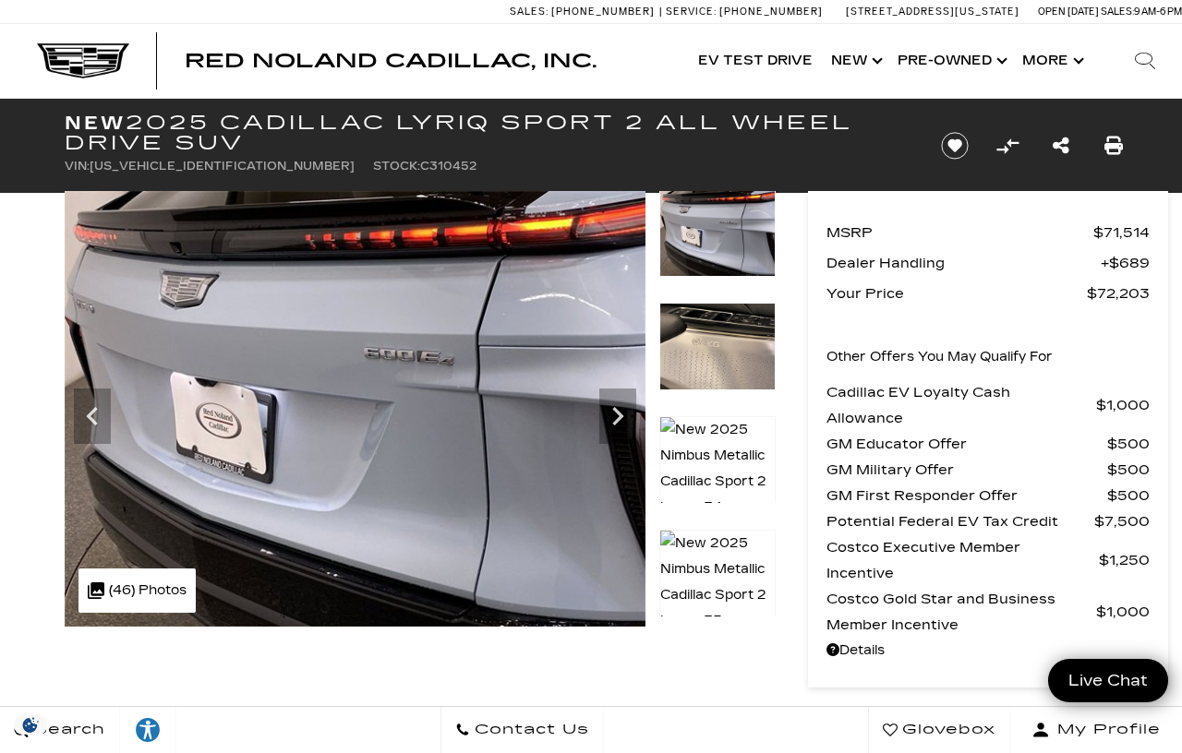
click at [609, 406] on icon "Next" at bounding box center [617, 416] width 37 height 37
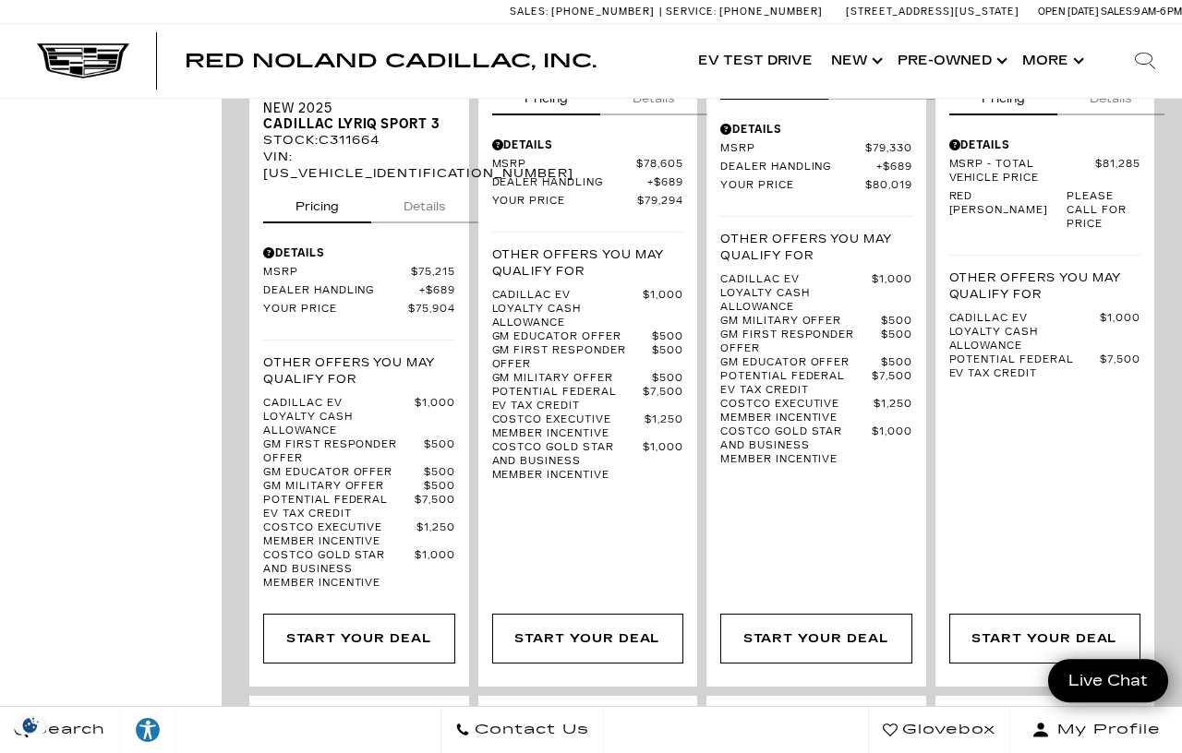
scroll to position [2560, 0]
